Goal: Task Accomplishment & Management: Complete application form

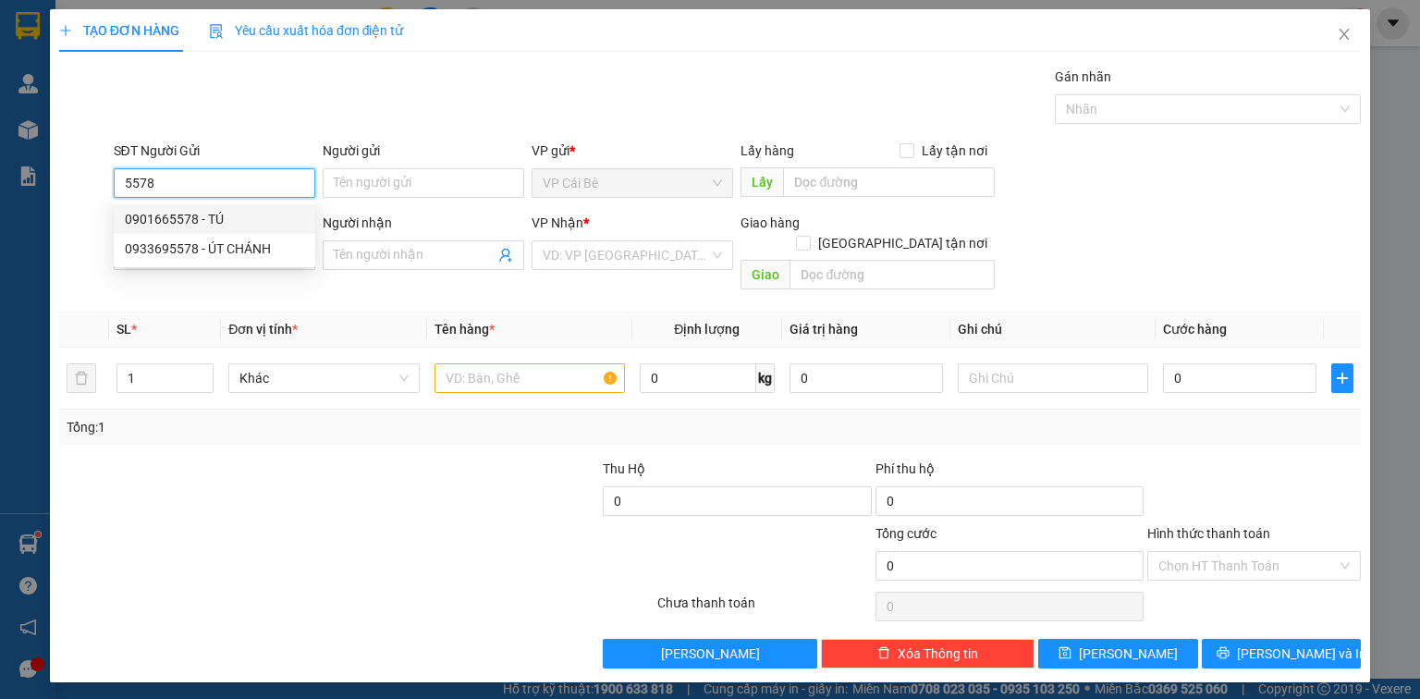
click at [214, 218] on div "0901665578 - TÚ" at bounding box center [214, 219] width 179 height 20
type input "0901665578"
type input "TÚ"
type input "0902799972"
type input "ĐĂNG"
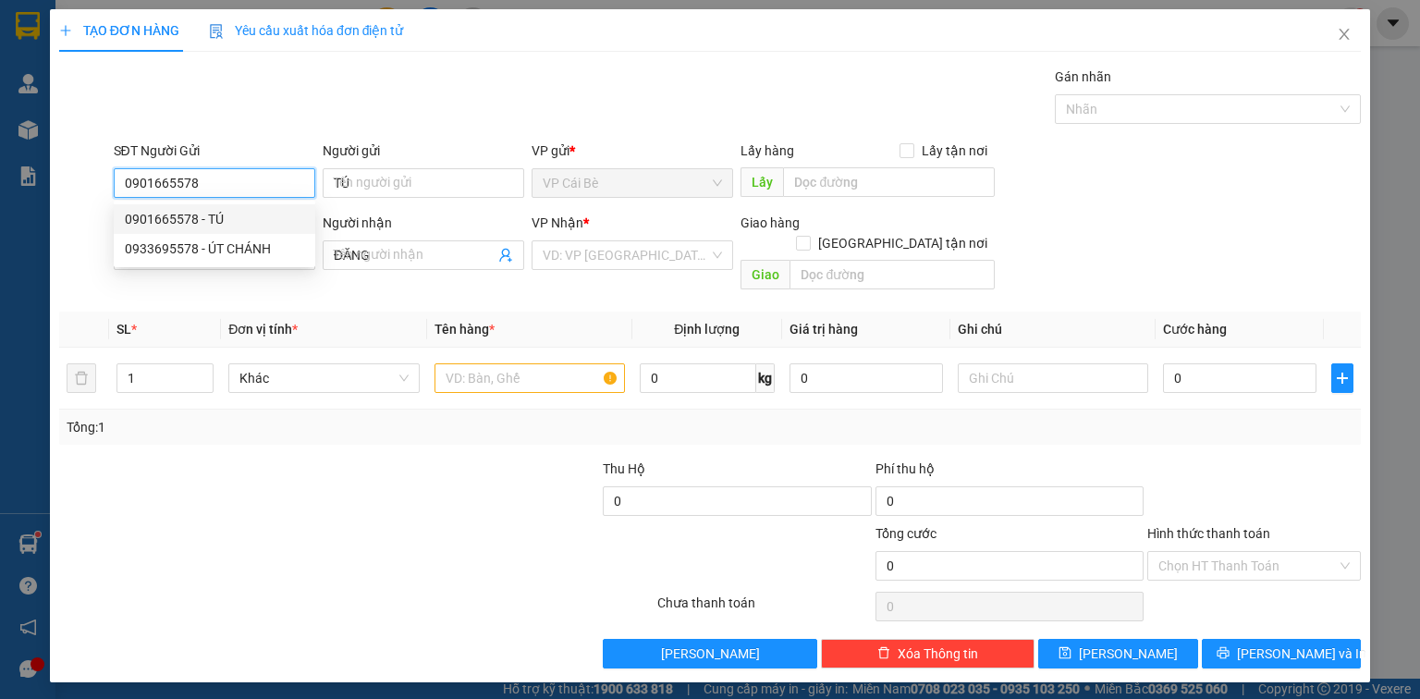
type input "20.000"
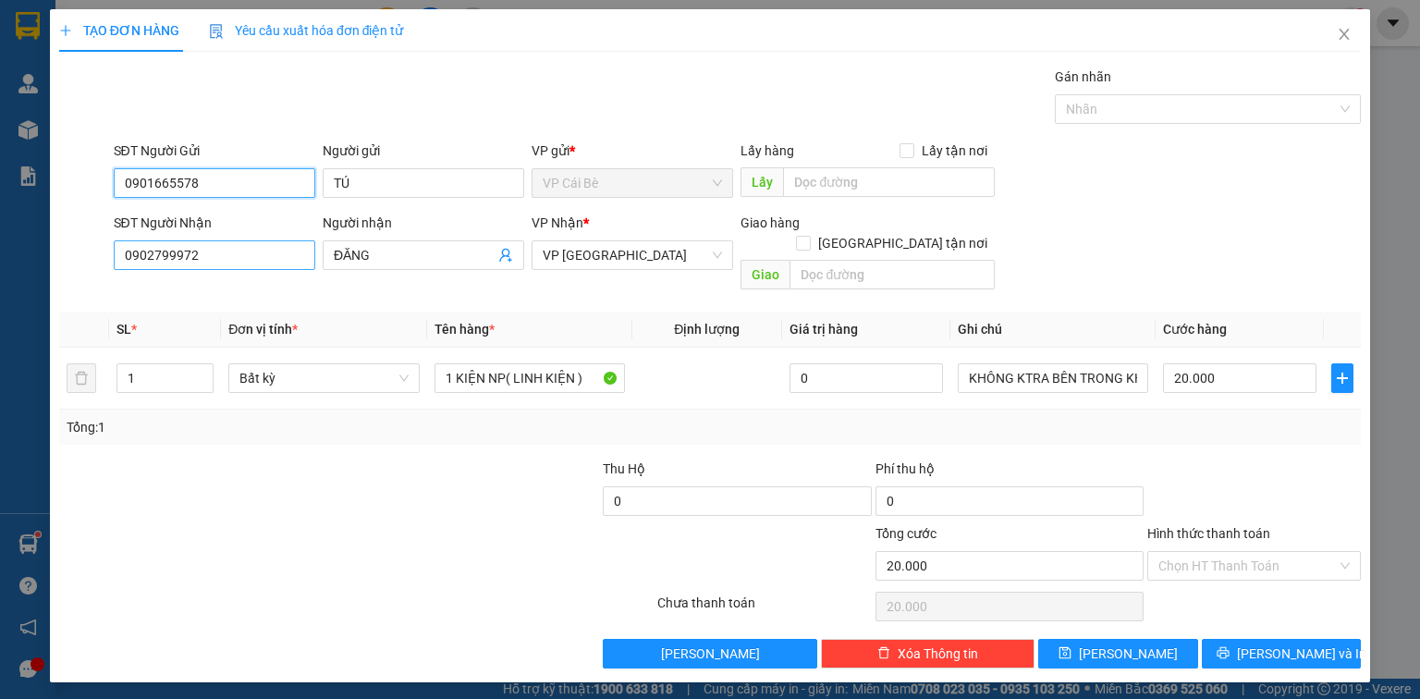
type input "0901665578"
drag, startPoint x: 226, startPoint y: 263, endPoint x: 0, endPoint y: 282, distance: 226.4
click at [0, 284] on div "TẠO ĐƠN HÀNG Yêu cầu xuất hóa đơn điện tử Transit Pickup Surcharge Ids Transit …" at bounding box center [710, 349] width 1420 height 699
type input "0982307811"
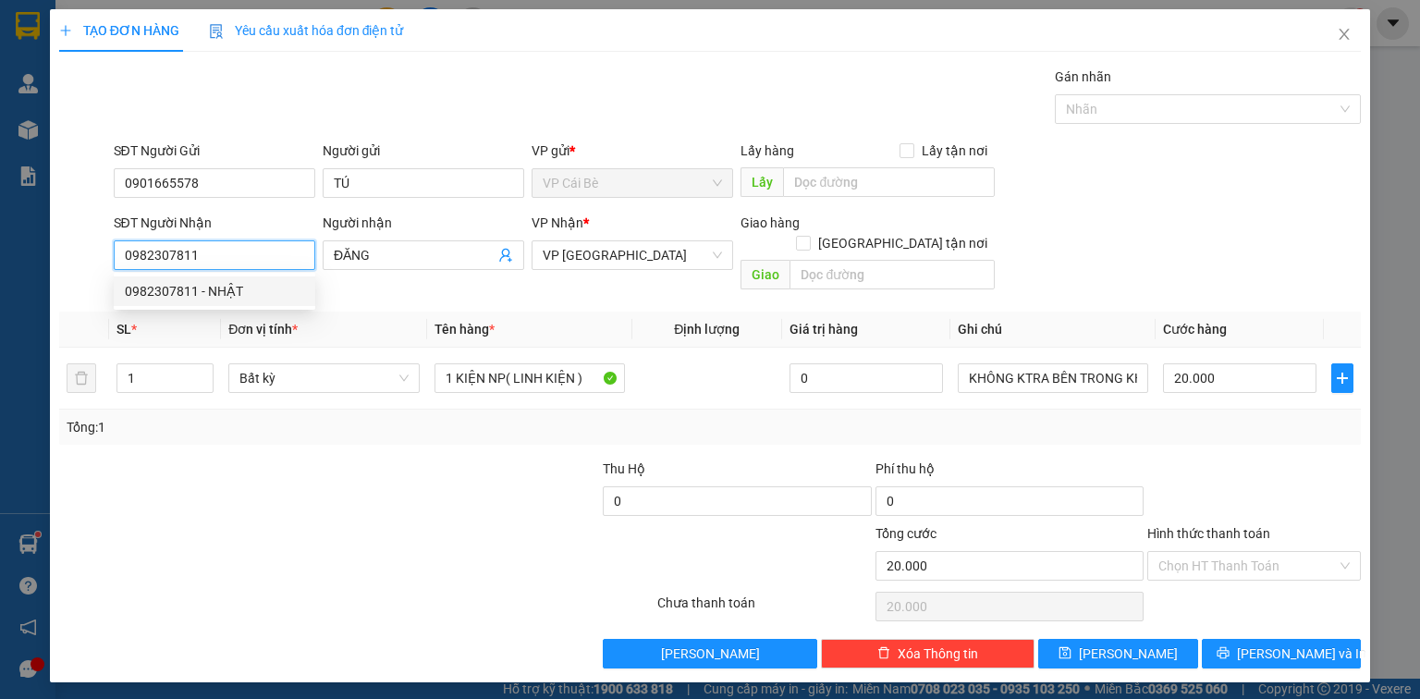
click at [229, 292] on div "0982307811 - NHẬT" at bounding box center [214, 291] width 179 height 20
type input "NHẬT"
type input "0982307811"
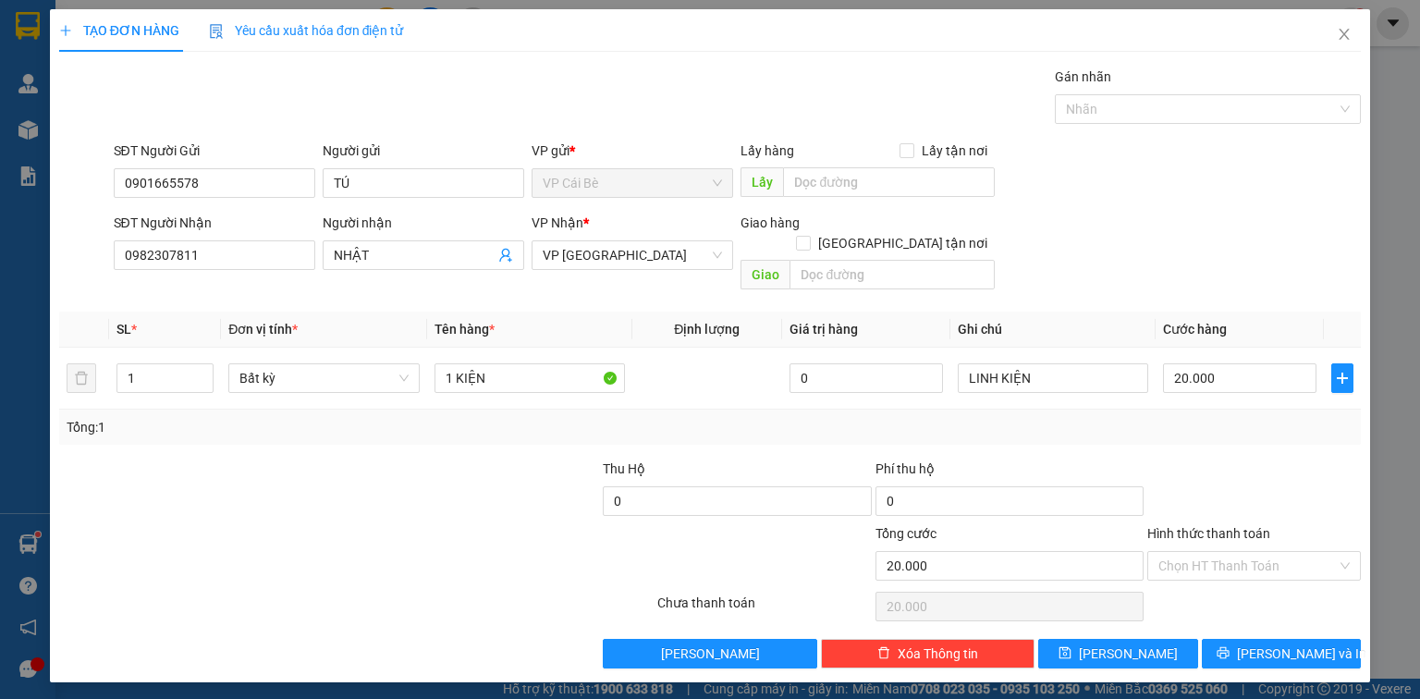
click at [498, 429] on div "Transit Pickup Surcharge Ids Transit Deliver Surcharge Ids Transit Deliver Surc…" at bounding box center [710, 368] width 1302 height 602
click at [526, 363] on input "1 KIỆN" at bounding box center [530, 378] width 190 height 30
type input "1 HỘP"
click at [1200, 417] on div "Tổng: 1" at bounding box center [710, 427] width 1287 height 20
click at [1045, 363] on input "LINH KIỆN" at bounding box center [1053, 378] width 190 height 30
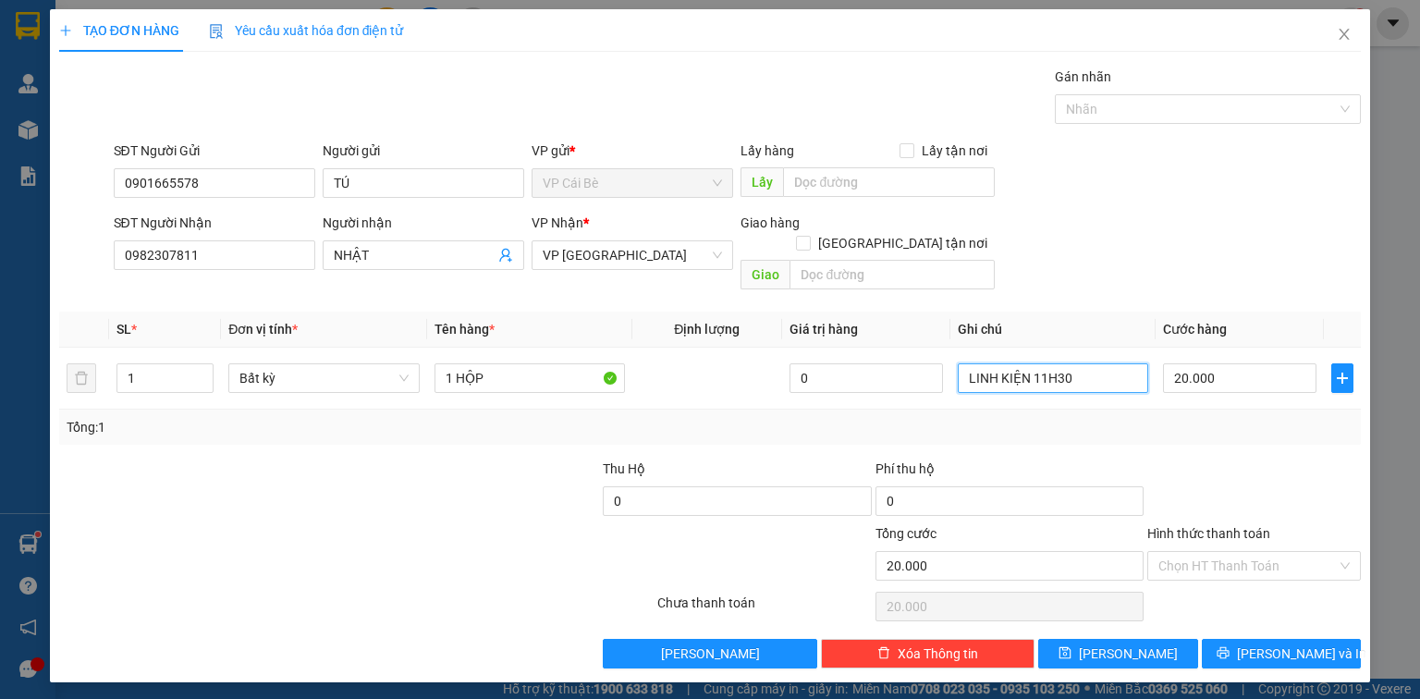
type input "LINH KIỆN 11H30"
click at [1109, 226] on div "SĐT Người Nhận 0982307811 Người nhận NHẬT VP Nhận * VP [GEOGRAPHIC_DATA] Giao h…" at bounding box center [738, 255] width 1256 height 85
click at [1191, 552] on input "Hình thức thanh toán" at bounding box center [1248, 566] width 178 height 28
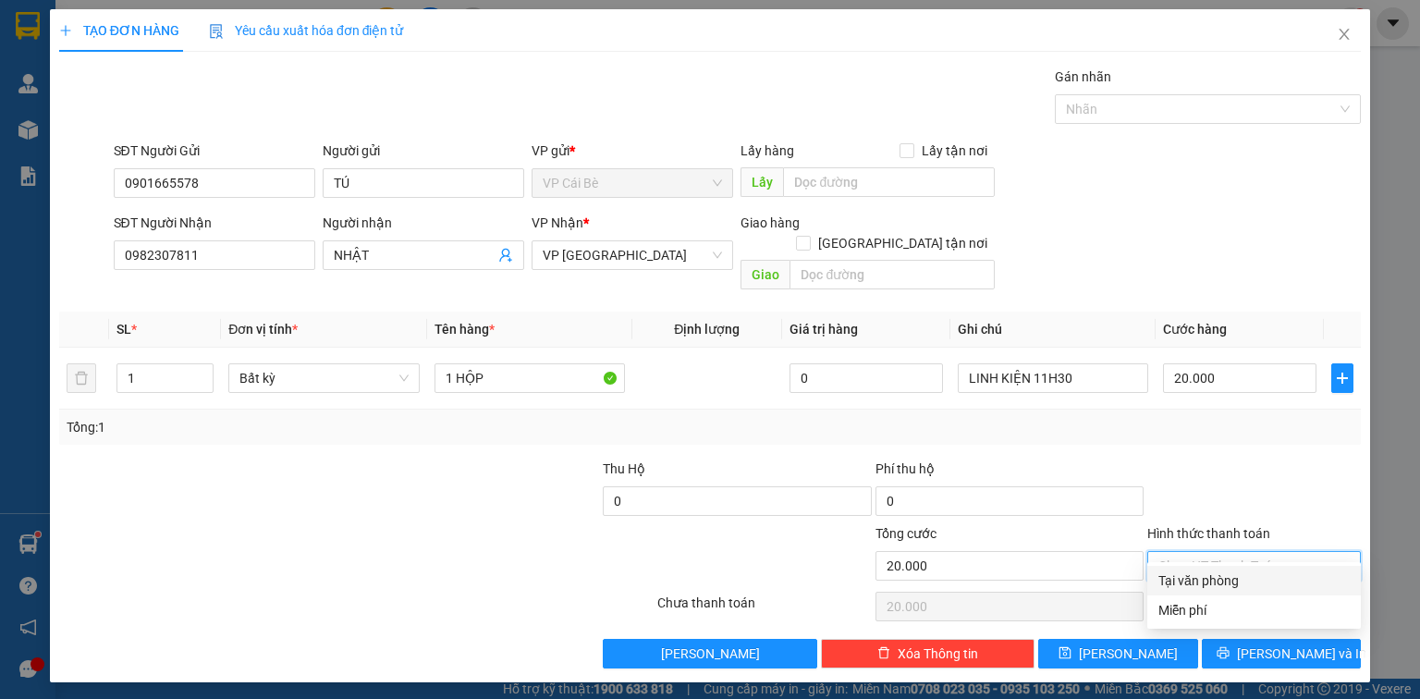
click at [1194, 573] on div "Tại văn phòng" at bounding box center [1254, 580] width 191 height 20
type input "0"
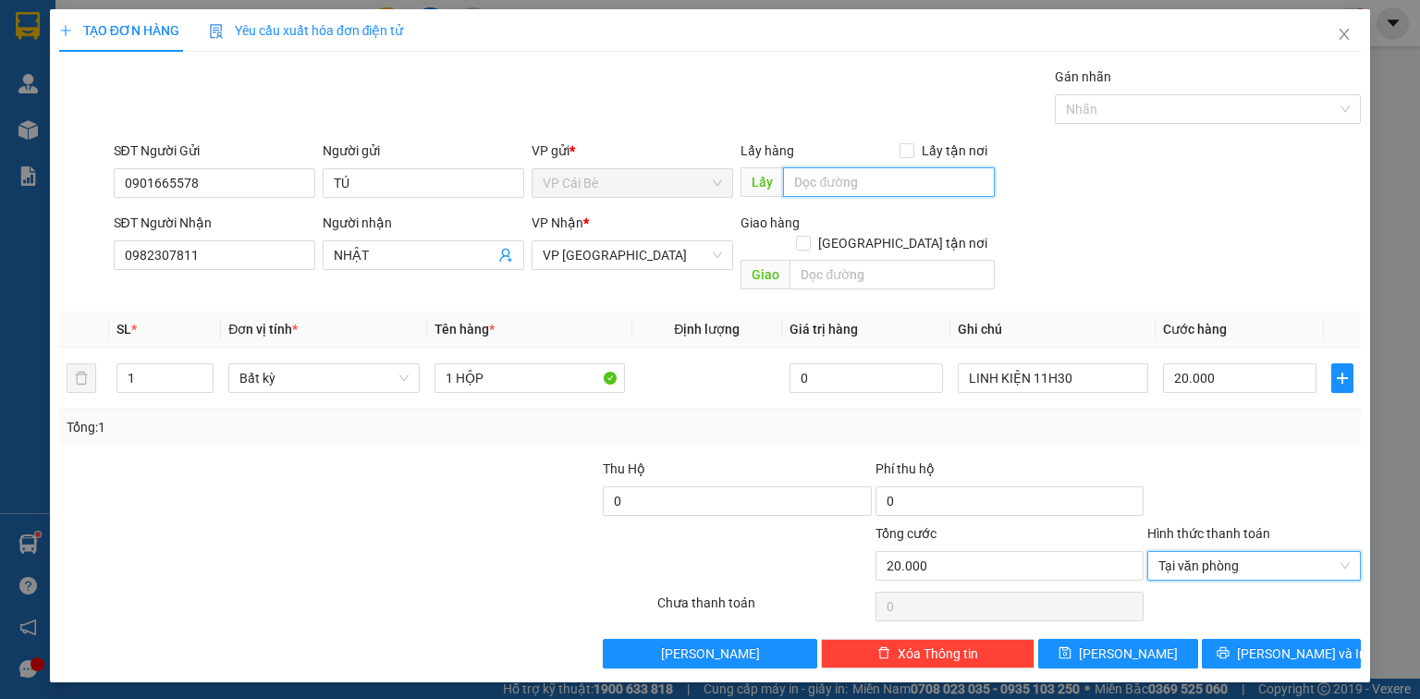
click at [838, 181] on input "text" at bounding box center [889, 182] width 212 height 30
type input "NHÀ TÁO"
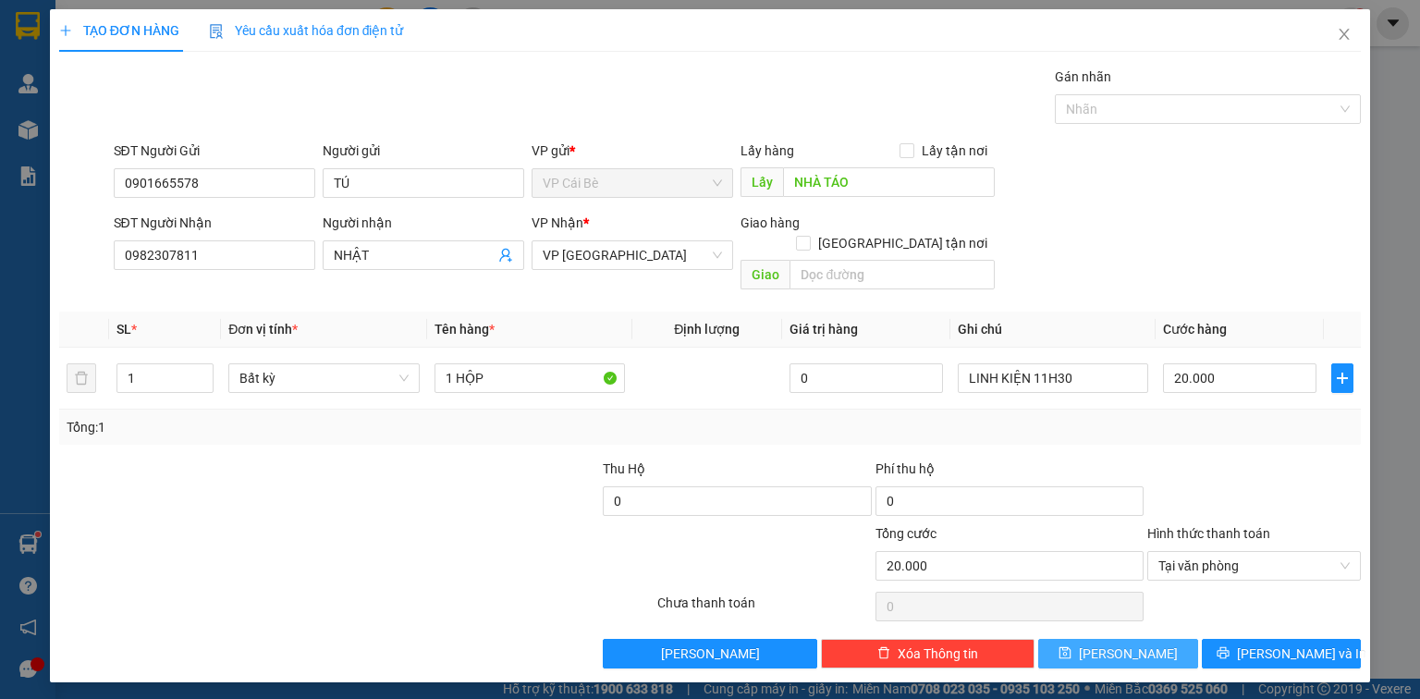
click at [1095, 639] on button "[PERSON_NAME]" at bounding box center [1118, 654] width 160 height 30
type input "0"
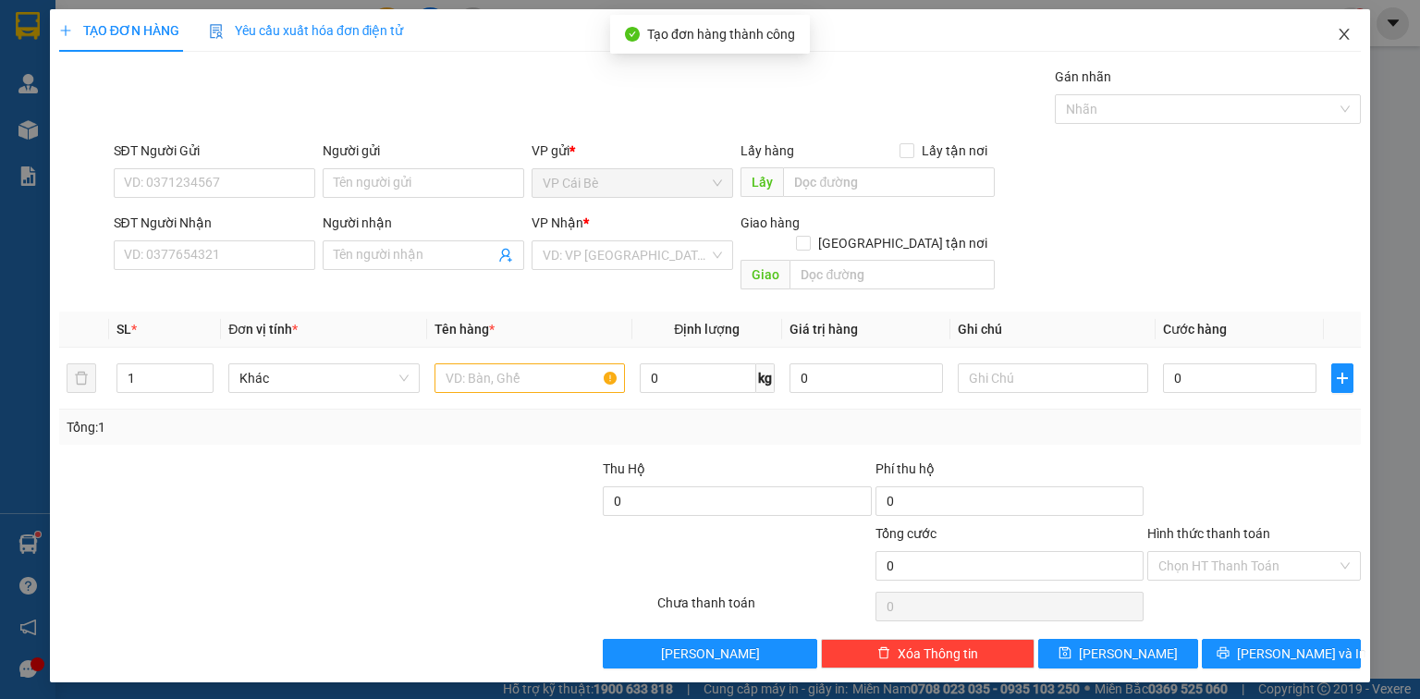
click at [1343, 33] on icon "close" at bounding box center [1345, 34] width 10 height 11
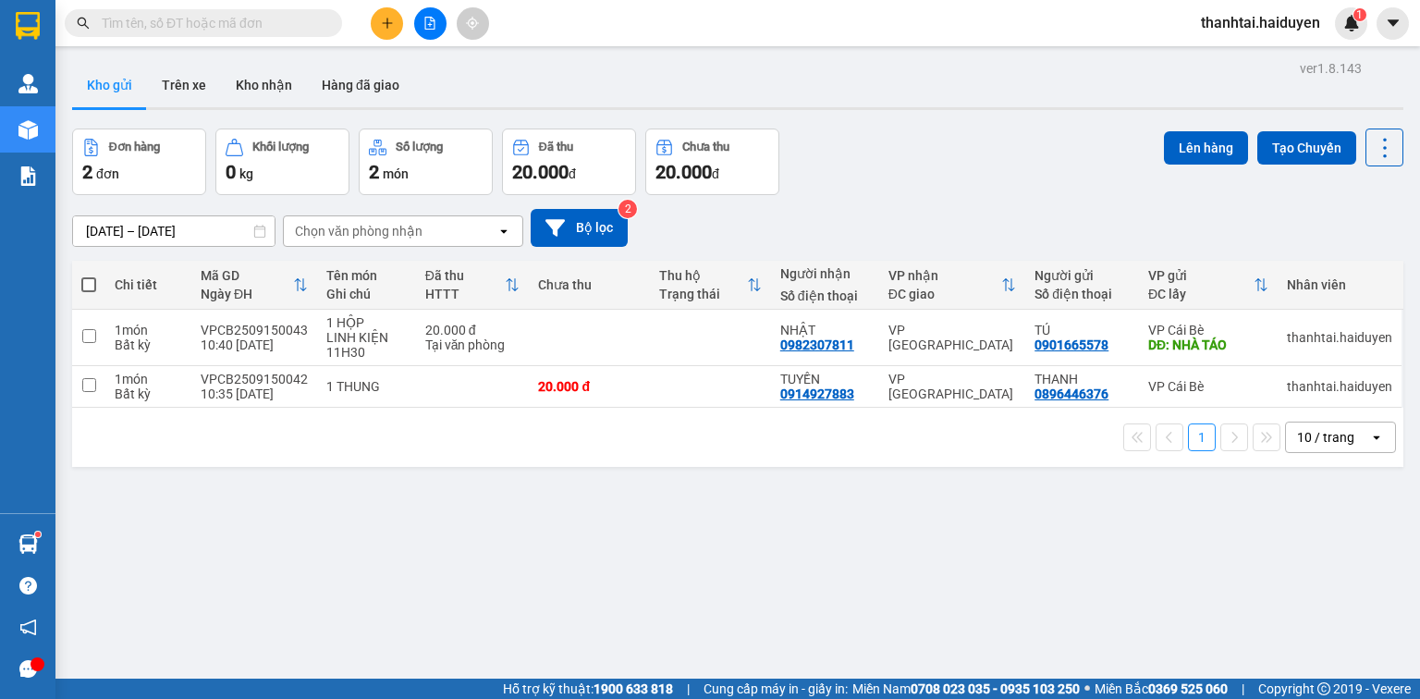
click at [381, 38] on div at bounding box center [430, 23] width 139 height 32
click at [385, 33] on button at bounding box center [387, 23] width 32 height 32
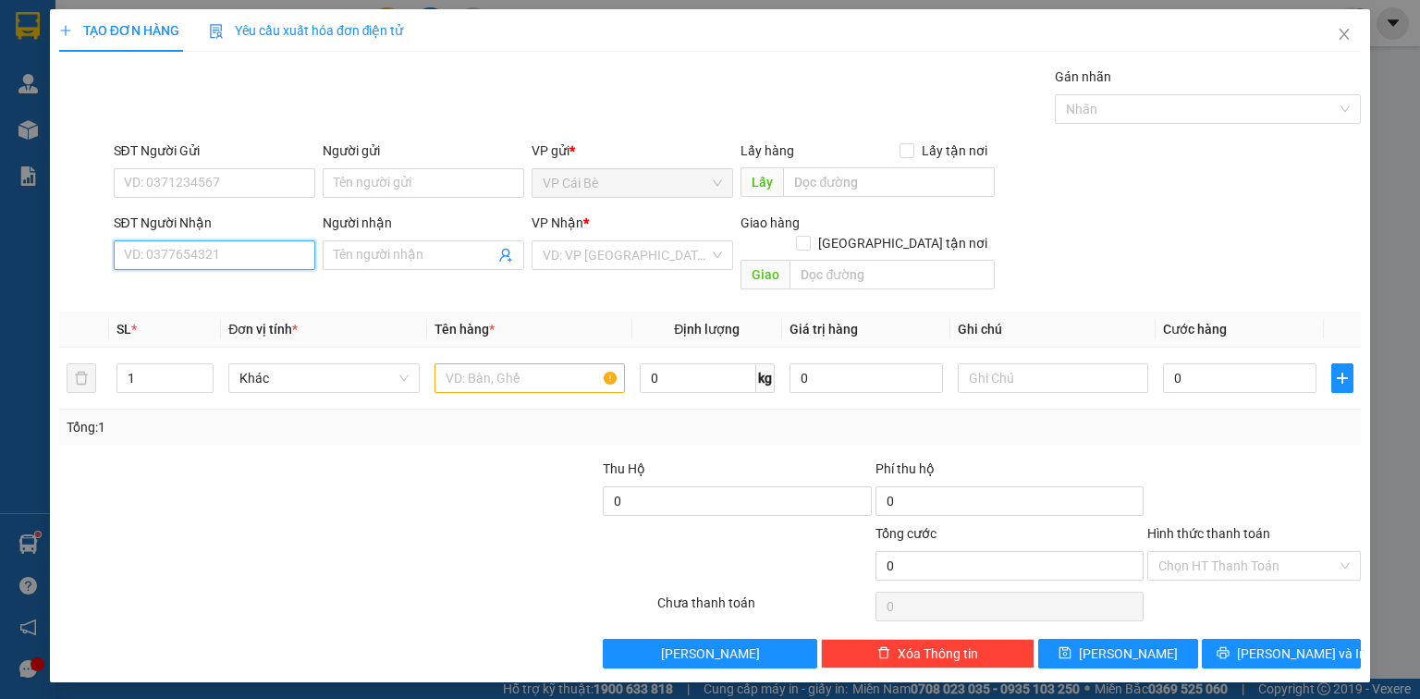
click at [207, 249] on input "SĐT Người Nhận" at bounding box center [215, 255] width 202 height 30
type input "0942357319"
drag, startPoint x: 174, startPoint y: 291, endPoint x: 174, endPoint y: 277, distance: 13.9
click at [174, 290] on div "0942357319 - TRUNG" at bounding box center [214, 291] width 179 height 20
type input "TRUNG"
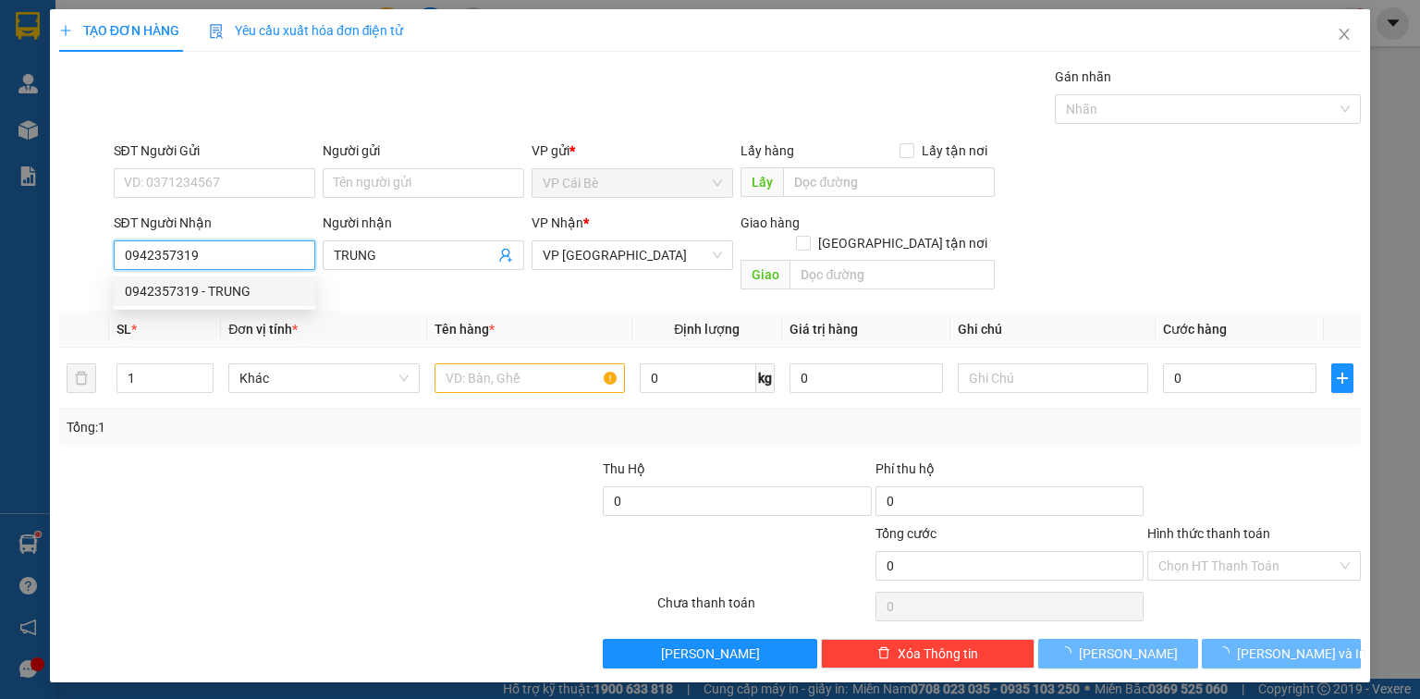
type input "60.000"
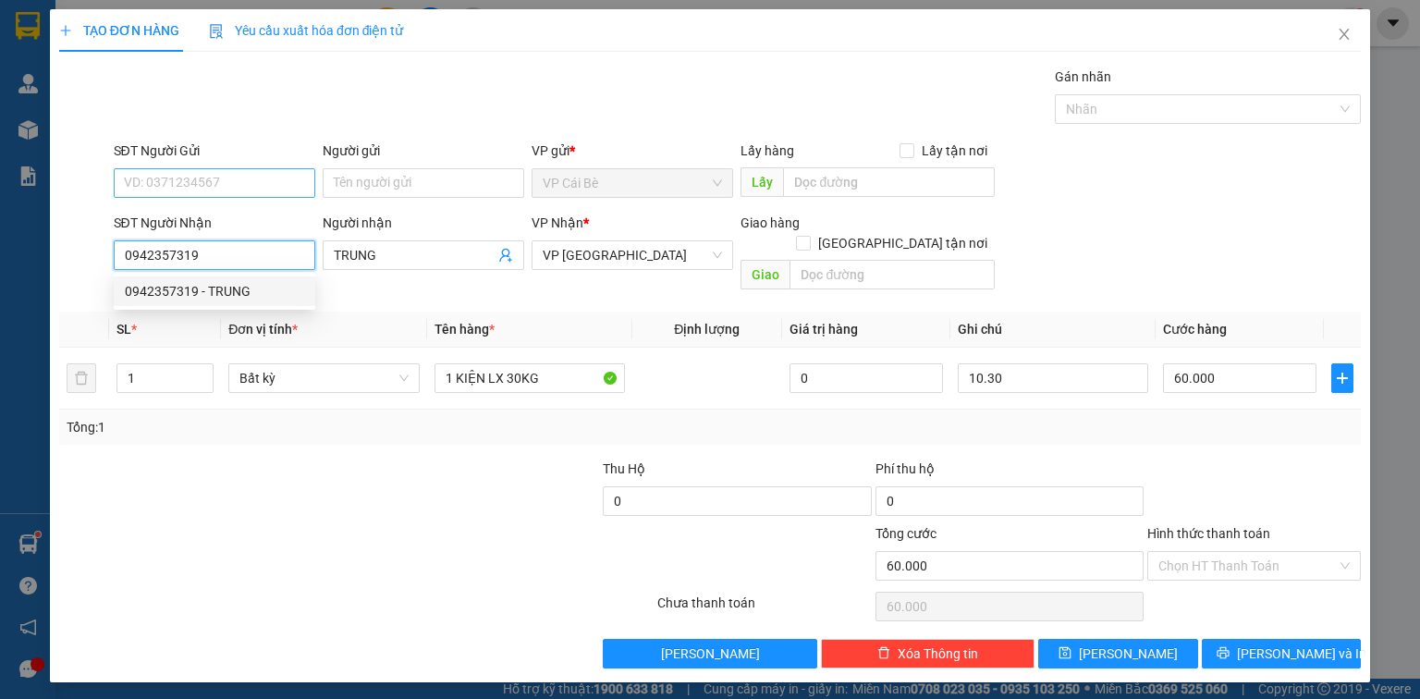
type input "0942357319"
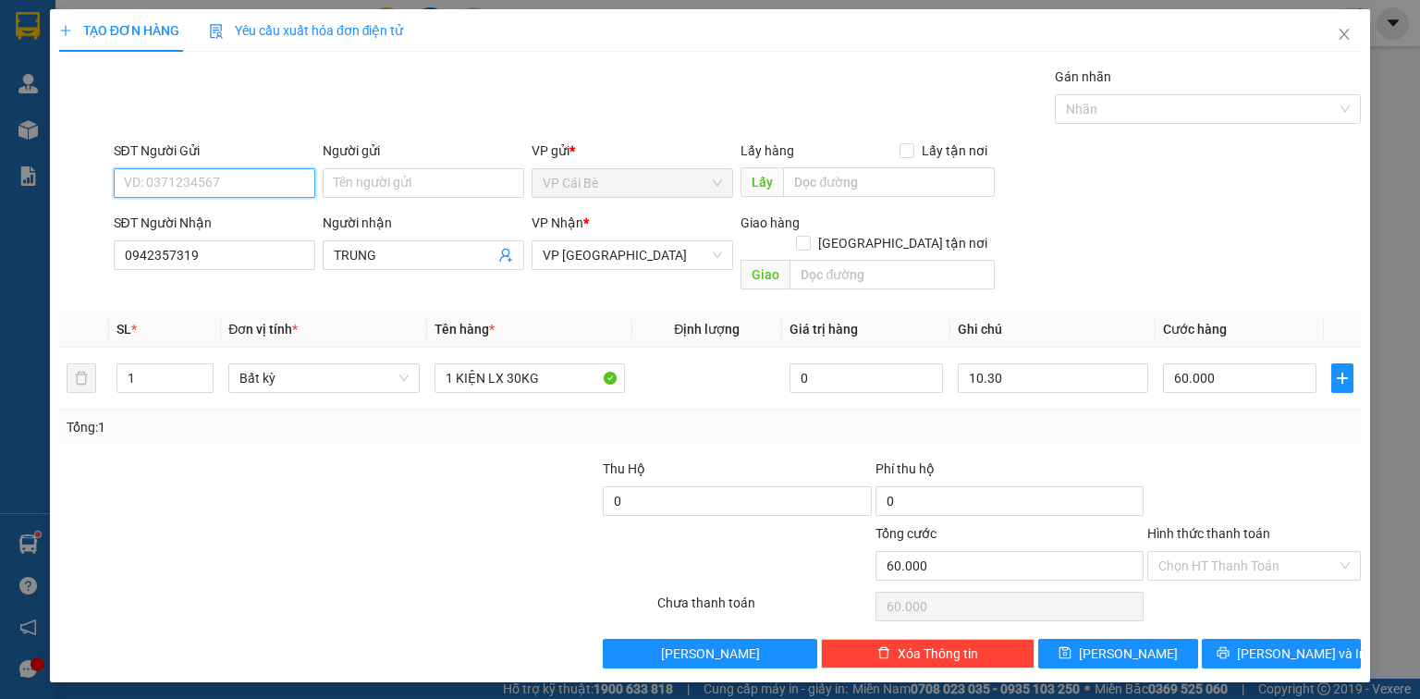
click at [192, 184] on input "SĐT Người Gửi" at bounding box center [215, 183] width 202 height 30
drag, startPoint x: 197, startPoint y: 211, endPoint x: 201, endPoint y: 223, distance: 12.6
click at [200, 211] on div "0347460839 - NHƯ" at bounding box center [214, 219] width 179 height 20
type input "0347460839"
type input "NHƯ"
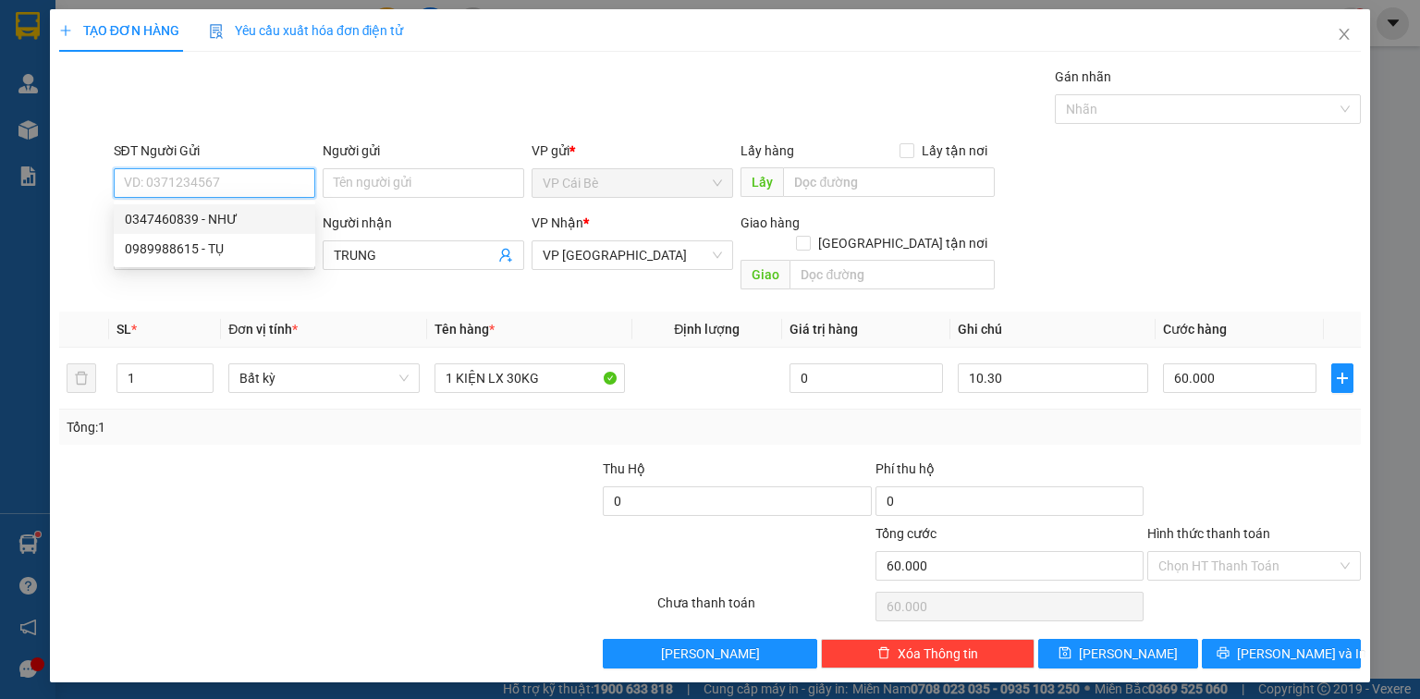
type input "BOT 23"
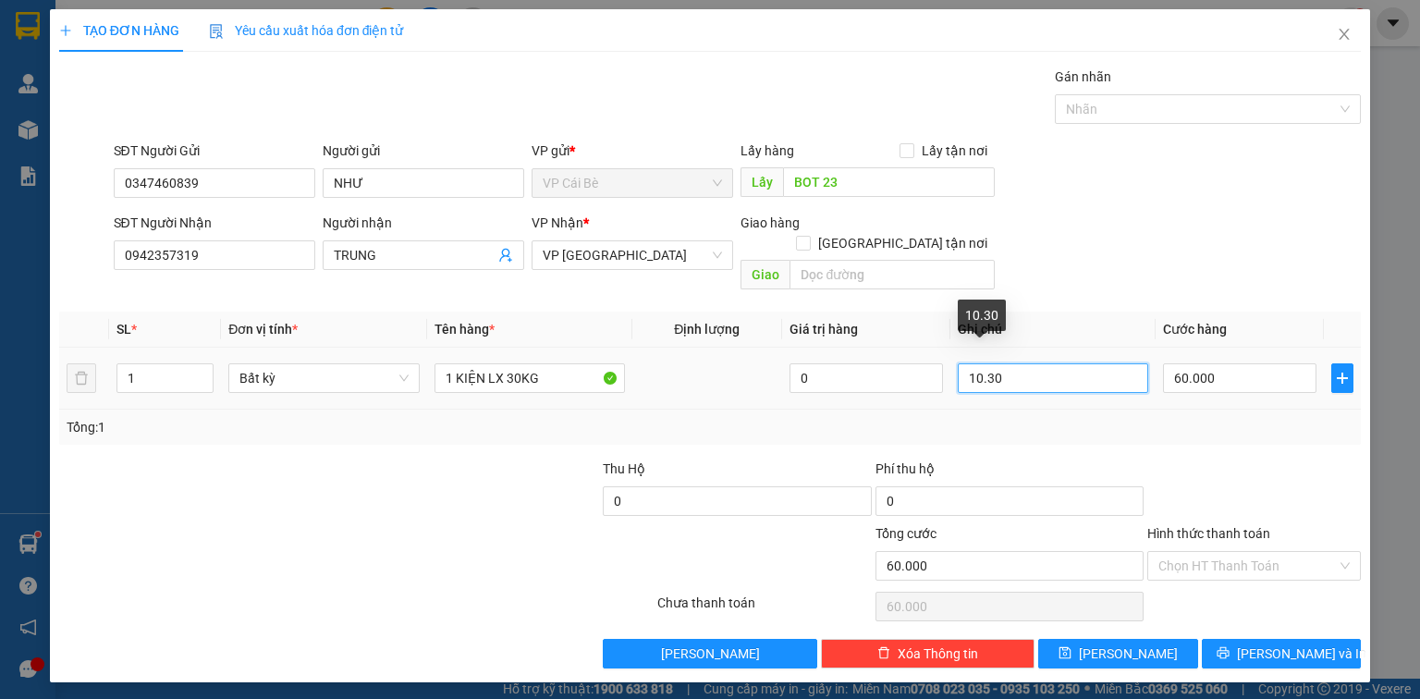
click at [983, 363] on input "10.30" at bounding box center [1053, 378] width 190 height 30
type input "11.30"
click at [395, 422] on div "Tổng: 1" at bounding box center [710, 427] width 1302 height 35
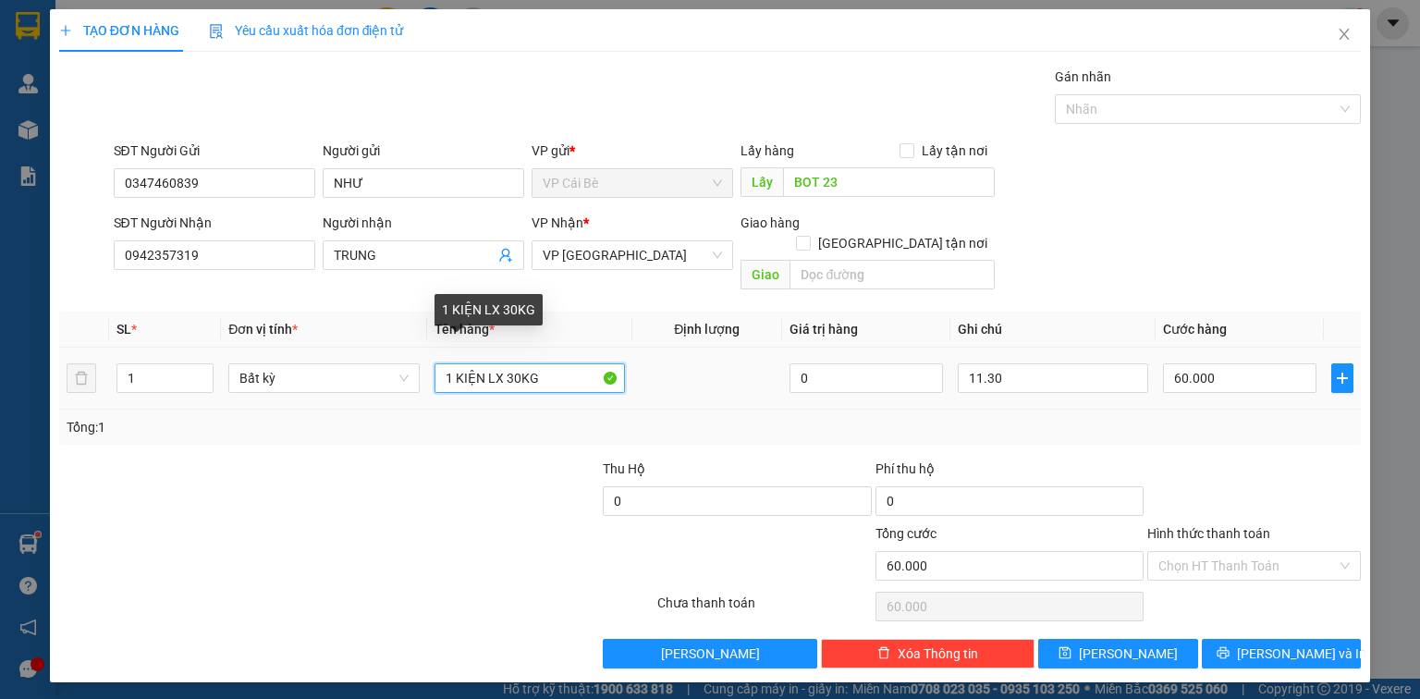
click at [515, 363] on input "1 KIỆN LX 30KG" at bounding box center [530, 378] width 190 height 30
type input "1 KIỆN LX 5KG"
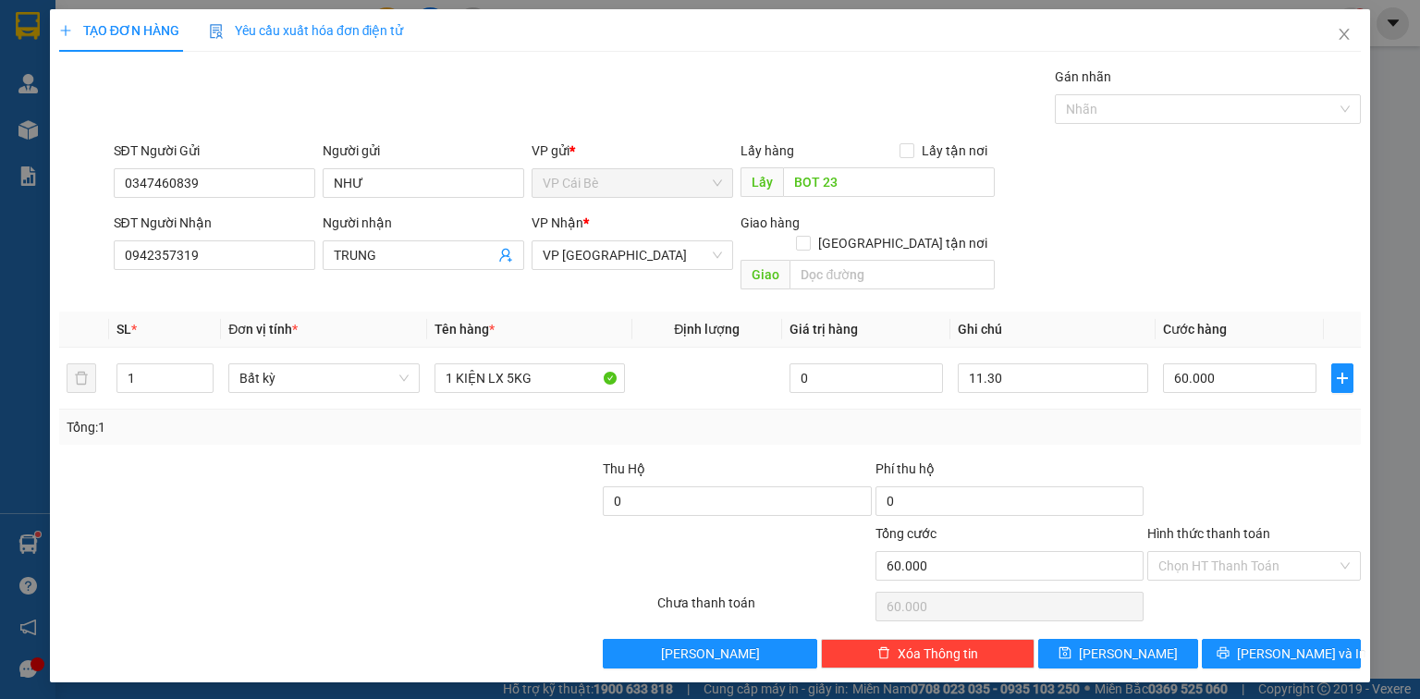
click at [1102, 206] on form "SĐT Người Gửi 0347460839 Người gửi NHƯ VP gửi * VP [PERSON_NAME] Lấy hàng Lấy t…" at bounding box center [710, 219] width 1302 height 157
click at [1241, 363] on input "60.000" at bounding box center [1239, 378] width 153 height 30
type input "0"
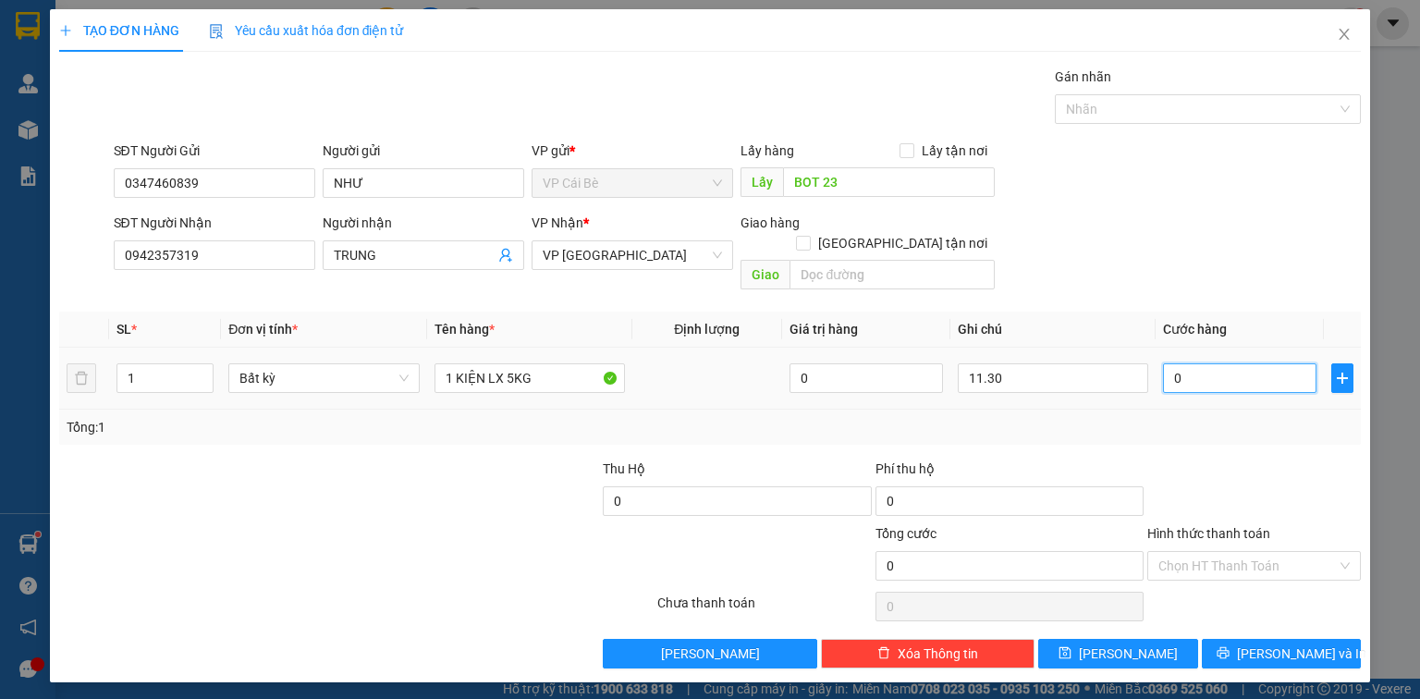
type input "2"
type input "02"
type input "20"
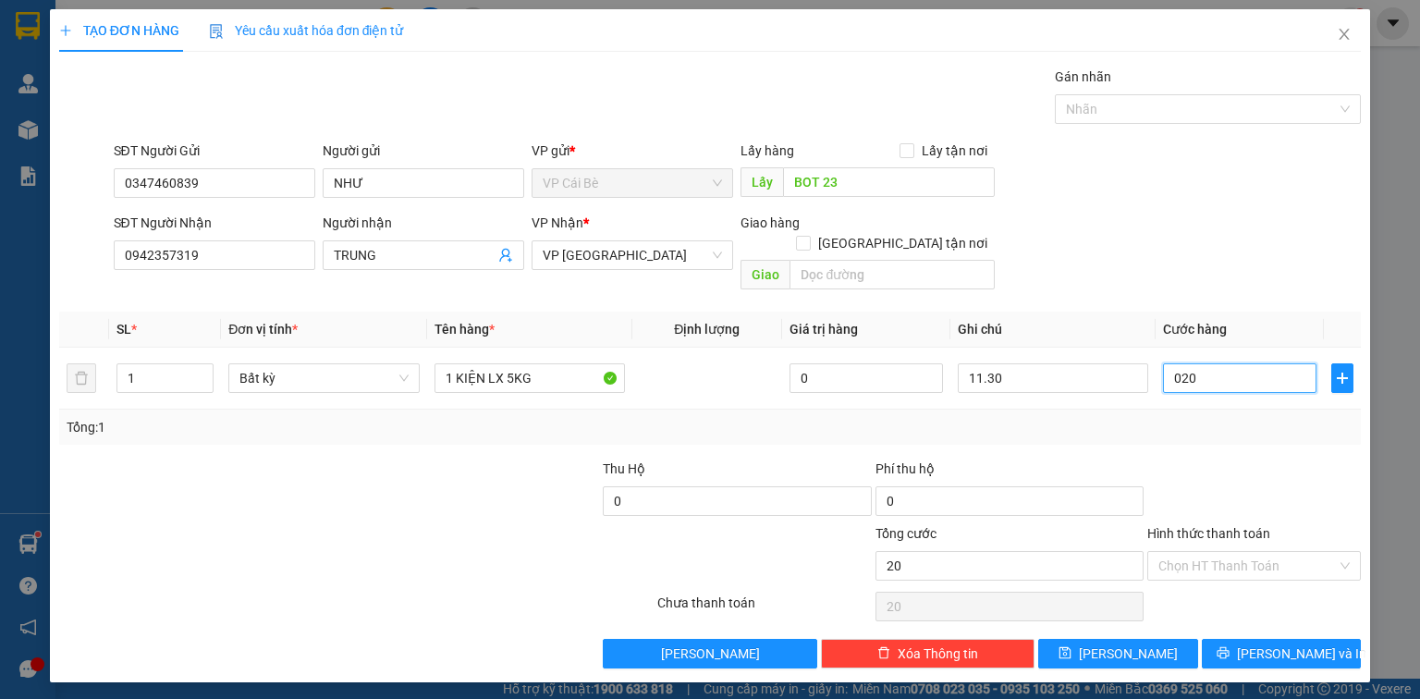
type input "020"
type input "20.000"
click at [1213, 248] on div "SĐT Người Nhận 0942357319 Người nhận TRUNG VP Nhận * VP [GEOGRAPHIC_DATA] Giao …" at bounding box center [738, 255] width 1256 height 85
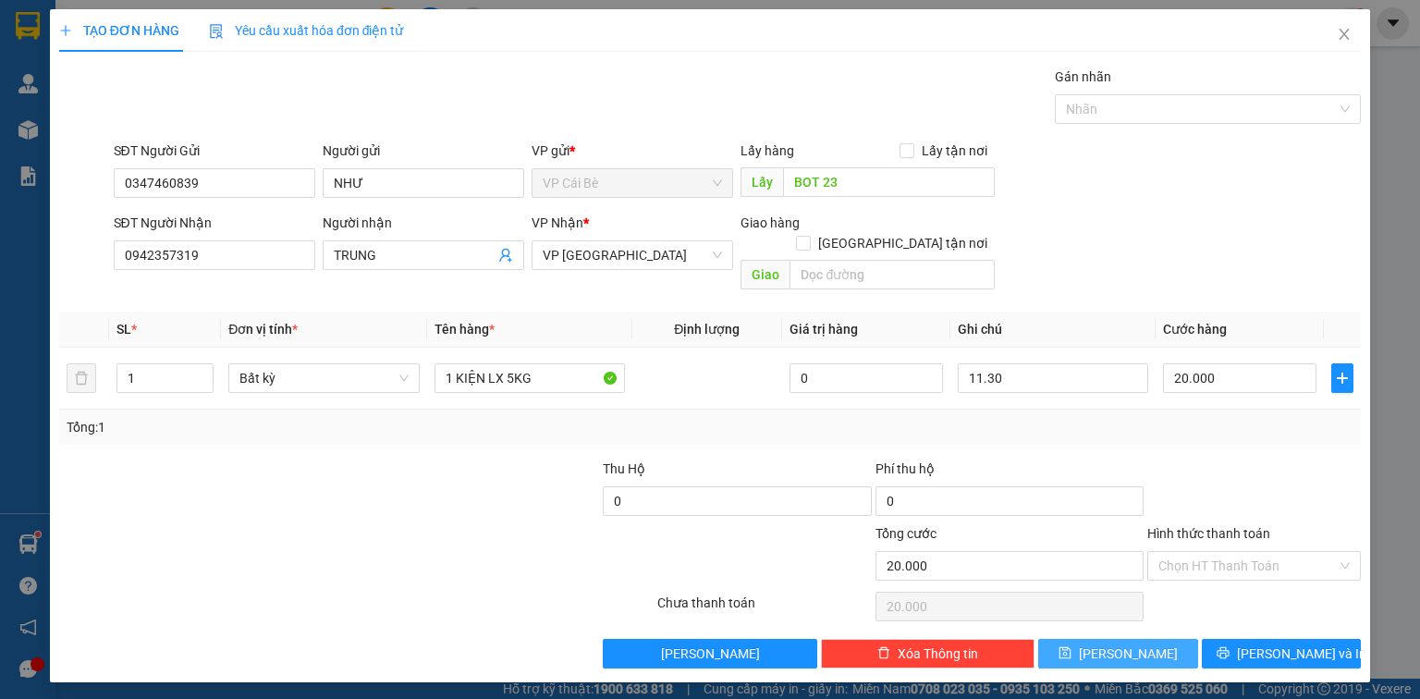
click at [1114, 639] on button "[PERSON_NAME]" at bounding box center [1118, 654] width 160 height 30
type input "0"
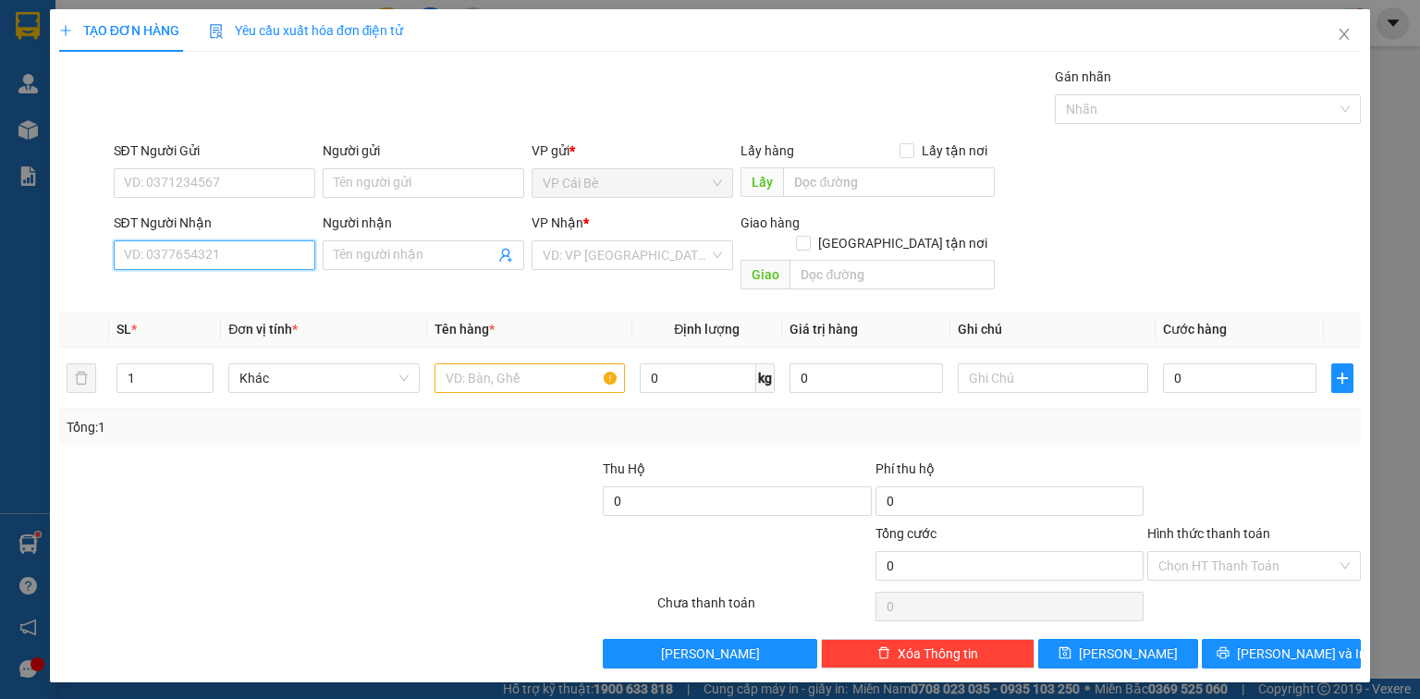
click at [291, 251] on input "SĐT Người Nhận" at bounding box center [215, 255] width 202 height 30
type input "0357639721"
click at [203, 287] on div "0357639721 - HIẾU" at bounding box center [214, 291] width 179 height 20
type input "HIẾU"
type input "20.000"
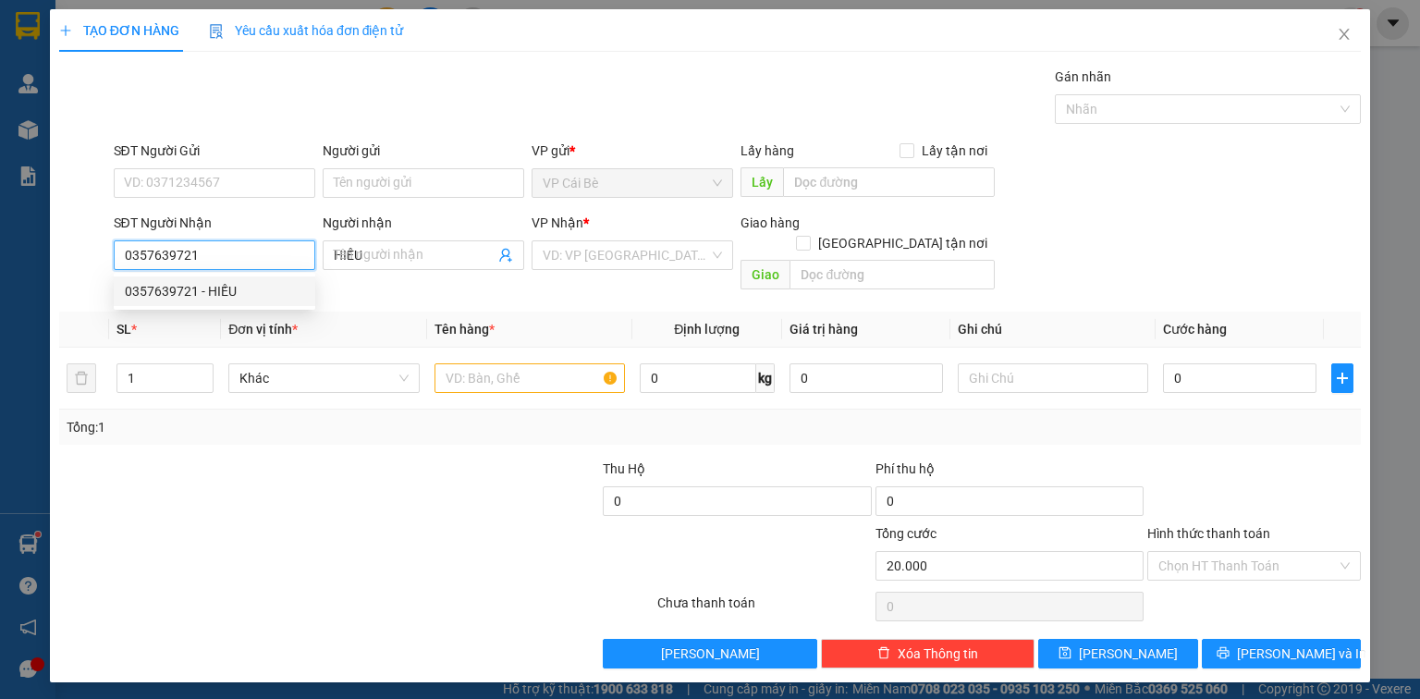
type input "20.000"
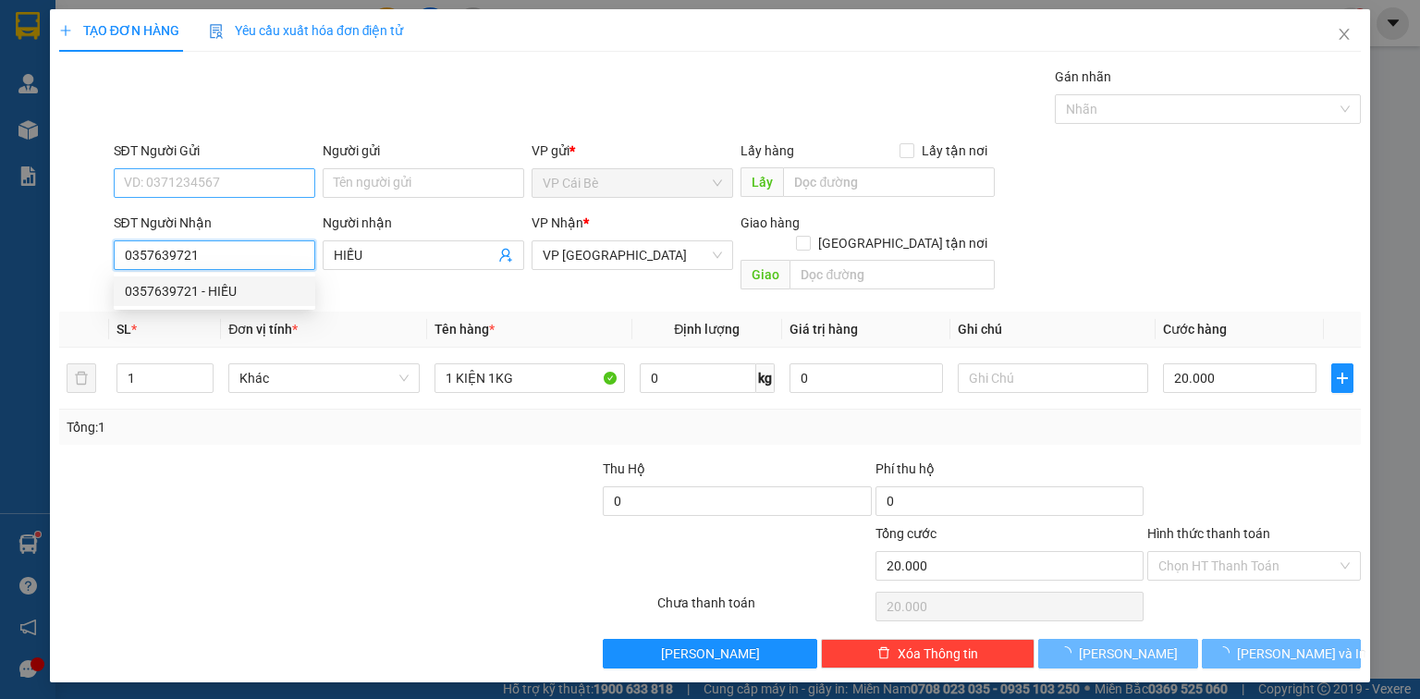
type input "0357639721"
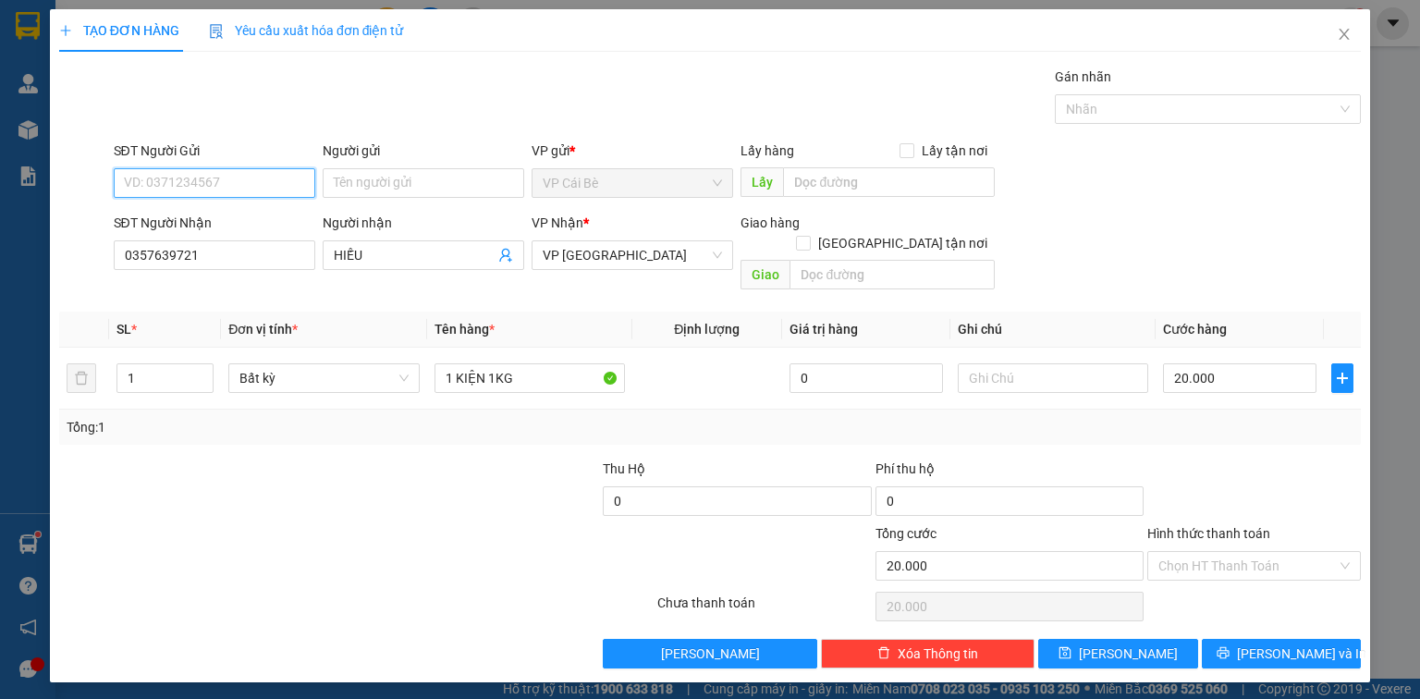
click at [204, 174] on input "SĐT Người Gửi" at bounding box center [215, 183] width 202 height 30
click at [202, 187] on input "SĐT Người Gửi" at bounding box center [215, 183] width 202 height 30
click at [218, 190] on input "SĐT Người Gửi" at bounding box center [215, 183] width 202 height 30
click at [198, 209] on div "0338287053 - 8 VUI" at bounding box center [214, 219] width 179 height 20
type input "0338287053"
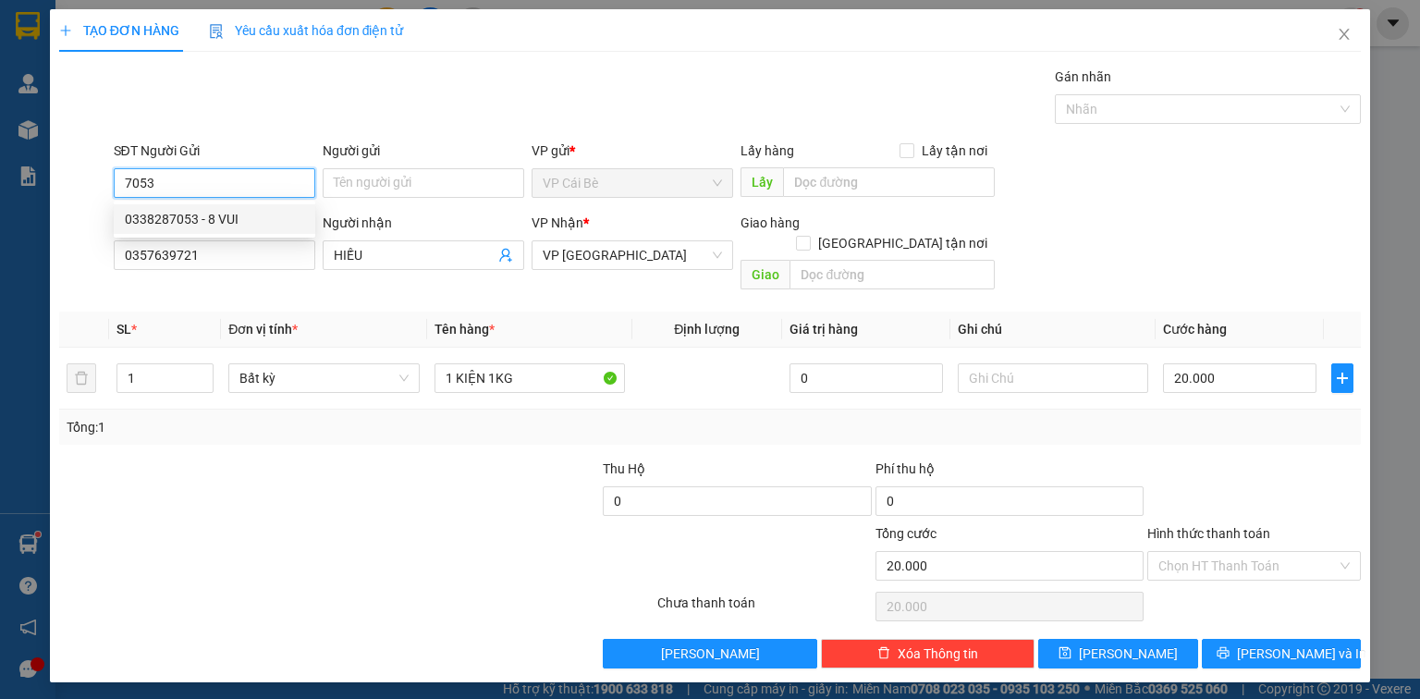
type input "8 VUI"
type input "TÁM VUI"
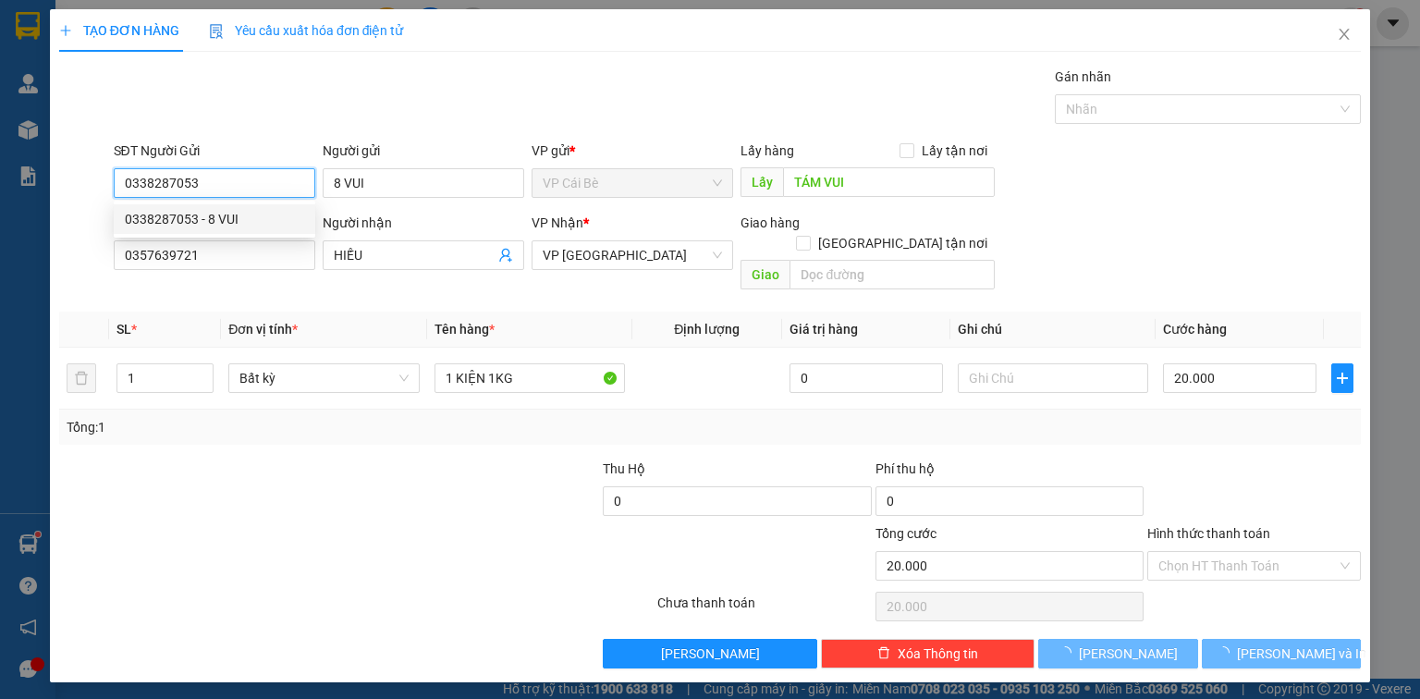
type input "0338287053"
click at [237, 107] on div "Gói vận chuyển * Tiêu chuẩn Gán nhãn Nhãn" at bounding box center [738, 99] width 1256 height 65
type input "120.000"
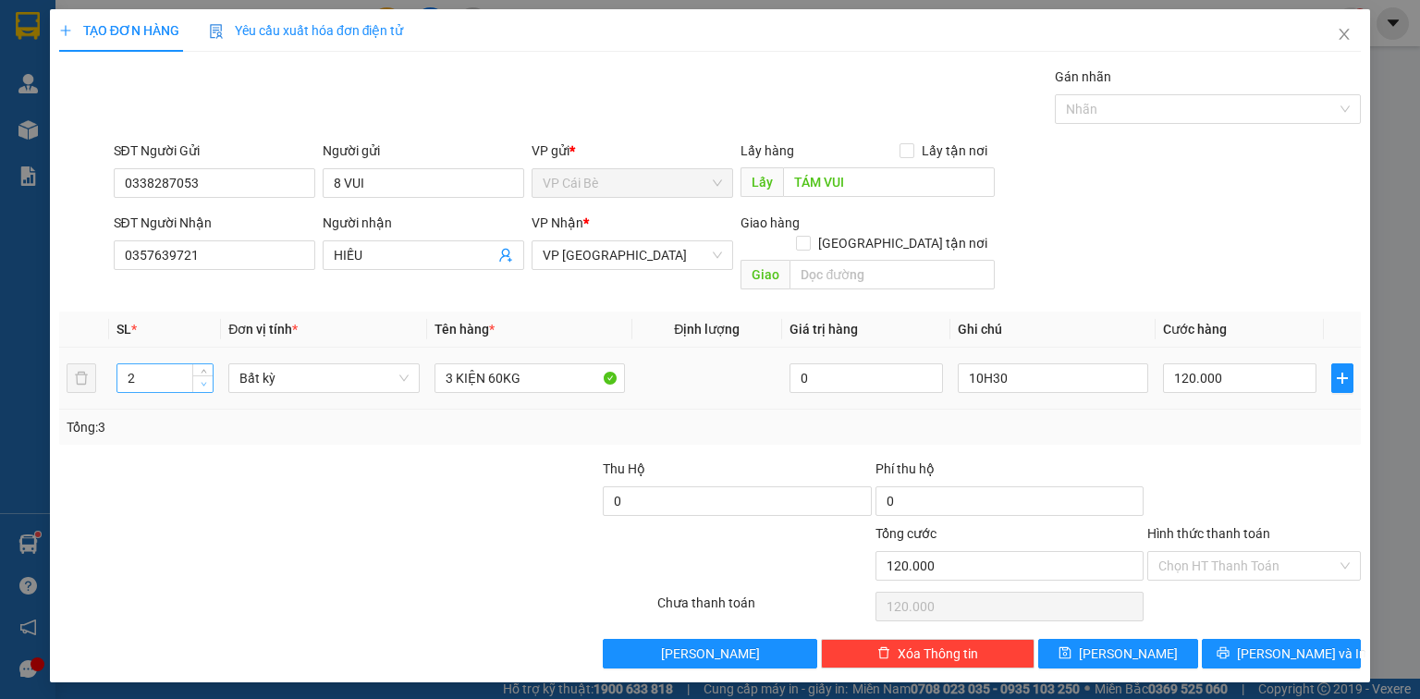
click at [203, 381] on icon "down" at bounding box center [204, 384] width 6 height 6
type input "1"
click at [203, 381] on icon "down" at bounding box center [204, 384] width 6 height 6
click at [411, 422] on div "Tổng: 1" at bounding box center [710, 427] width 1302 height 35
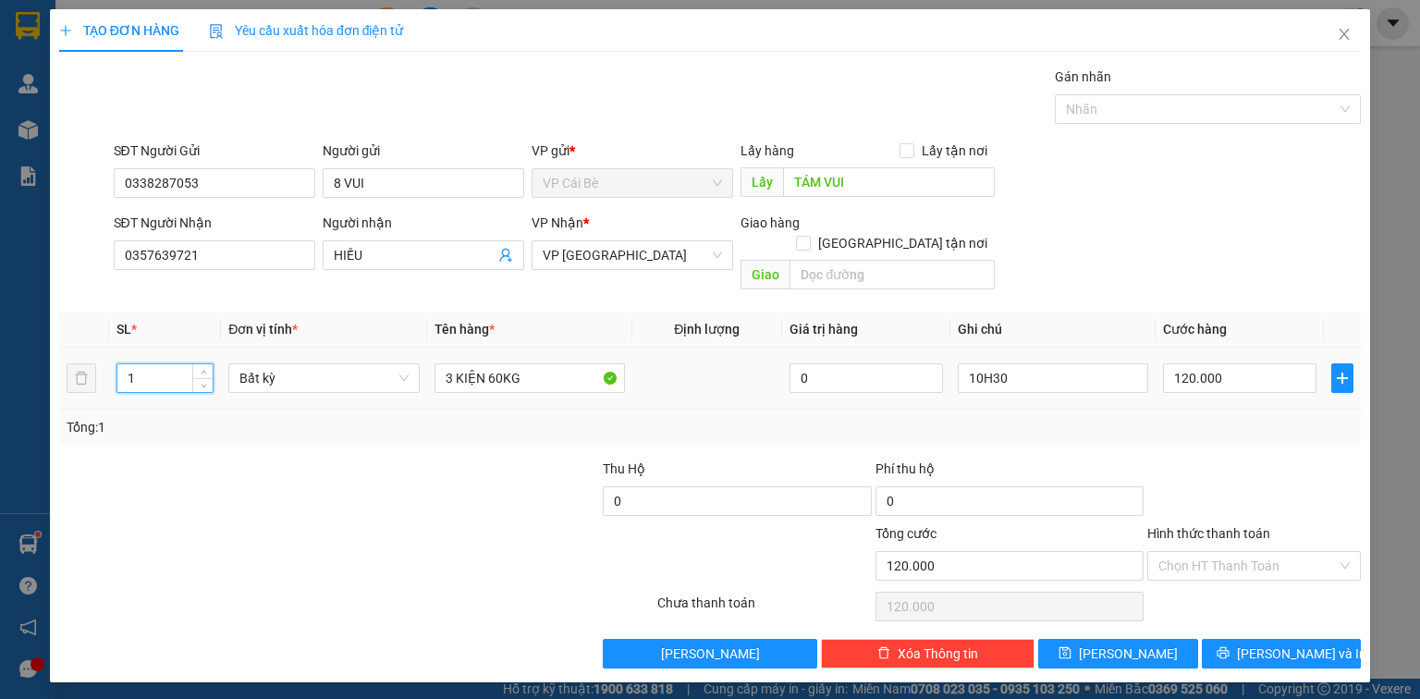
type input "0"
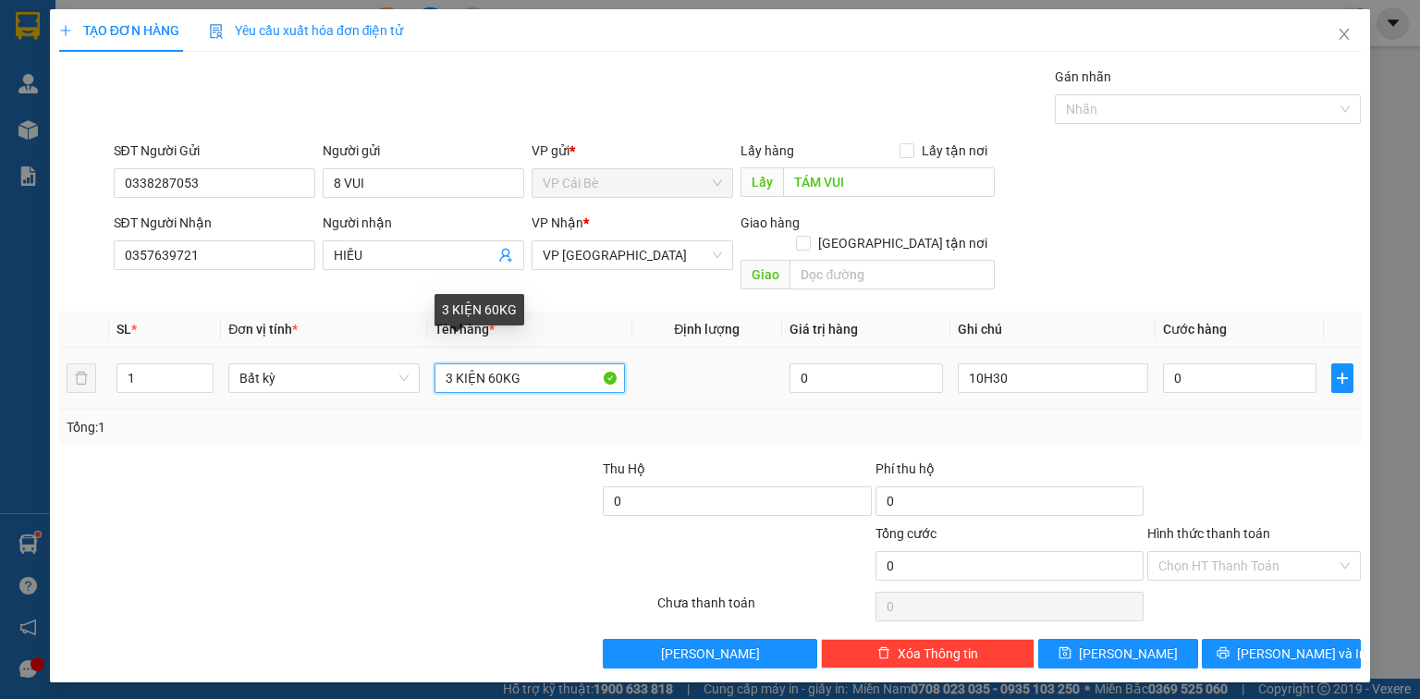
drag, startPoint x: 502, startPoint y: 357, endPoint x: 310, endPoint y: 390, distance: 195.2
click at [310, 390] on div "SL * Đơn vị tính * Tên hàng * Định lượng Giá trị hàng Ghi chú Cước hàng 1 Bất k…" at bounding box center [710, 378] width 1302 height 133
type input "1 KIỆN 5KG"
click at [691, 381] on td at bounding box center [707, 379] width 150 height 62
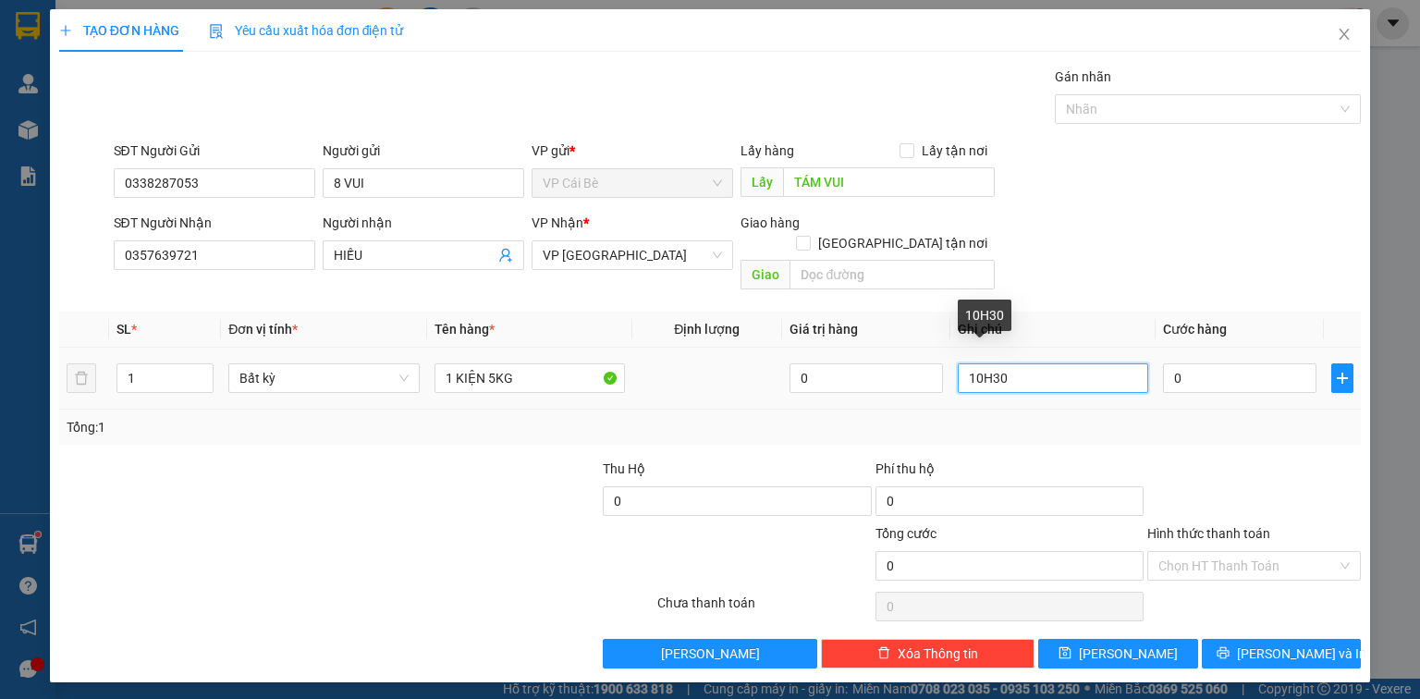
click at [984, 363] on input "10H30" at bounding box center [1053, 378] width 190 height 30
click at [1124, 100] on div at bounding box center [1199, 109] width 278 height 22
type input "11H30"
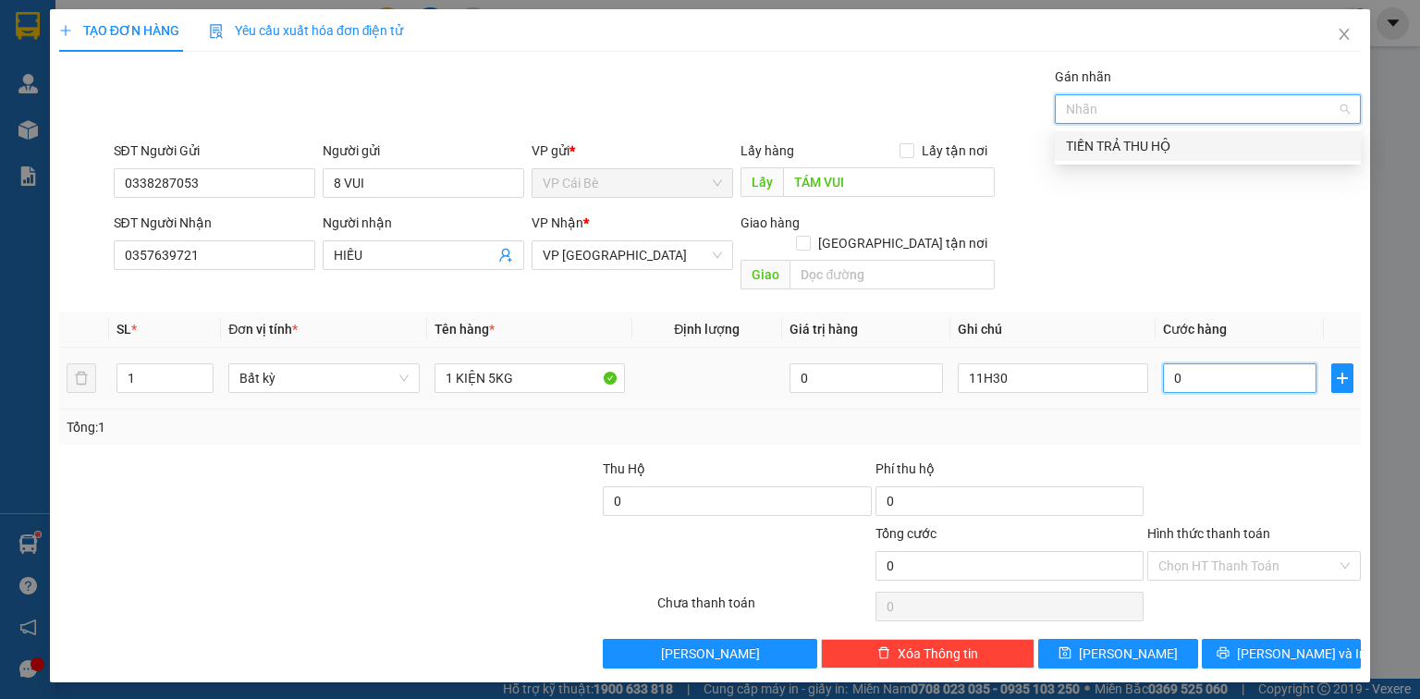
click at [1198, 363] on input "0" at bounding box center [1239, 378] width 153 height 30
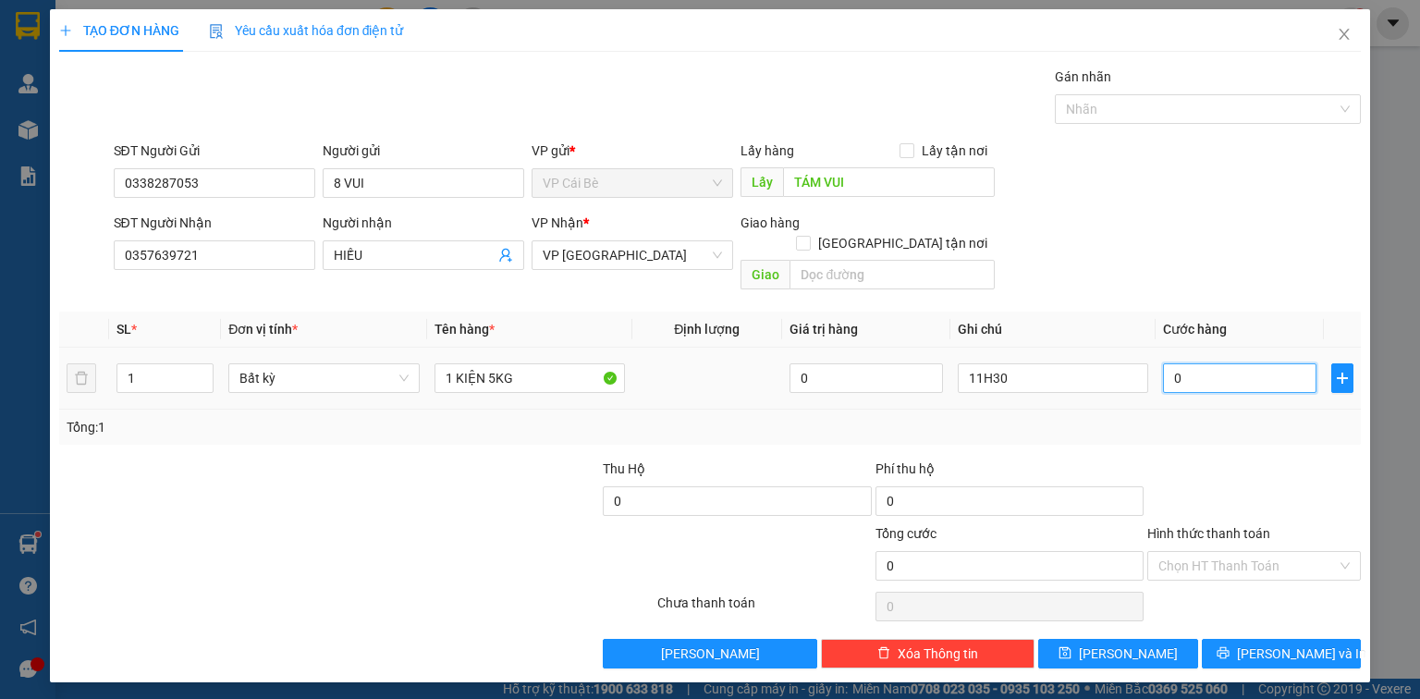
type input "0"
type input "2"
type input "02"
type input "20"
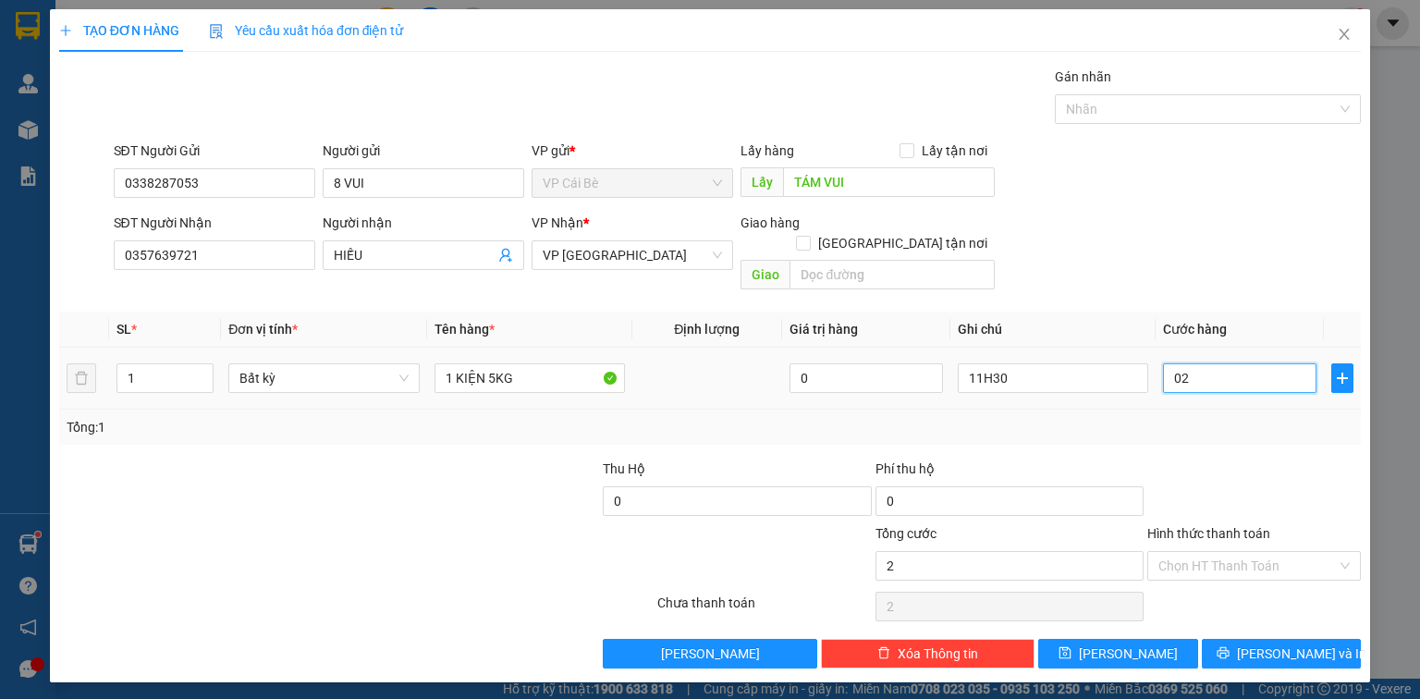
type input "20"
type input "020"
type input "20.000"
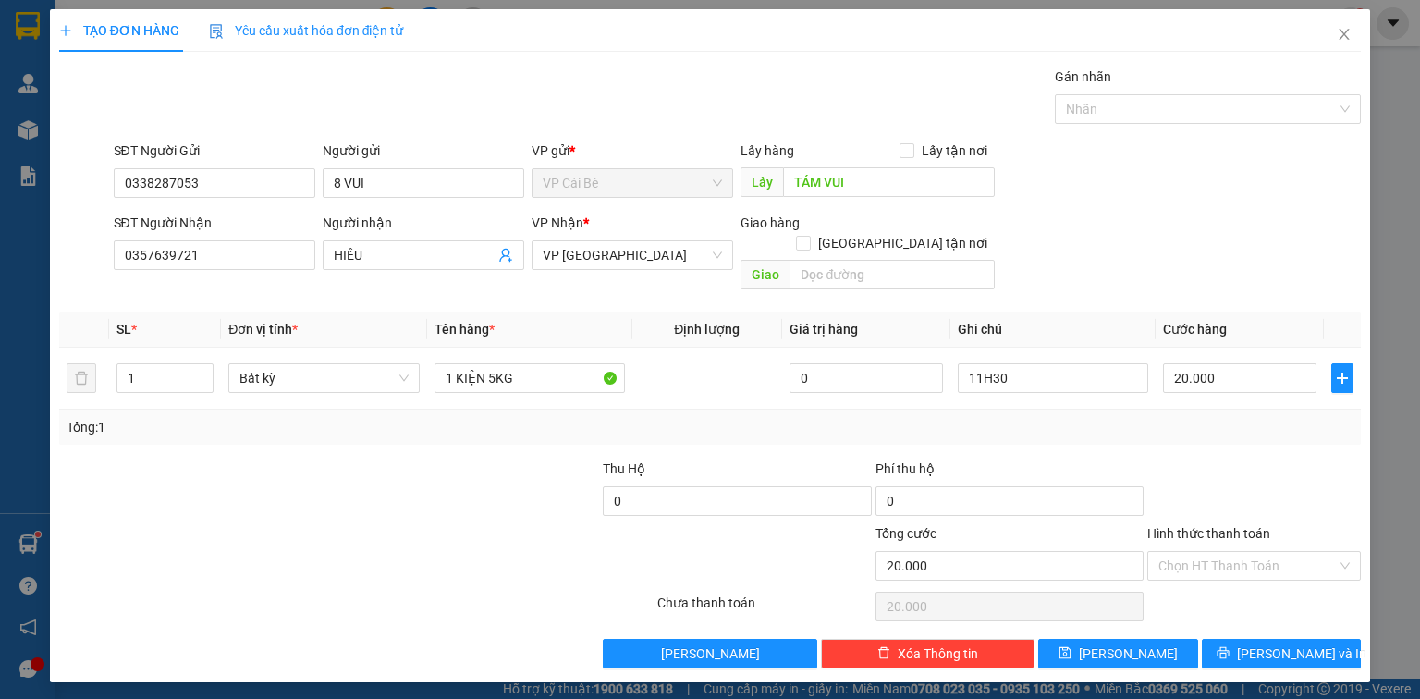
click at [1147, 227] on div "SĐT Người Nhận 0357639721 Người nhận HIẾU VP Nhận * VP [GEOGRAPHIC_DATA] Giao h…" at bounding box center [738, 255] width 1256 height 85
click at [1080, 639] on button "[PERSON_NAME]" at bounding box center [1118, 654] width 160 height 30
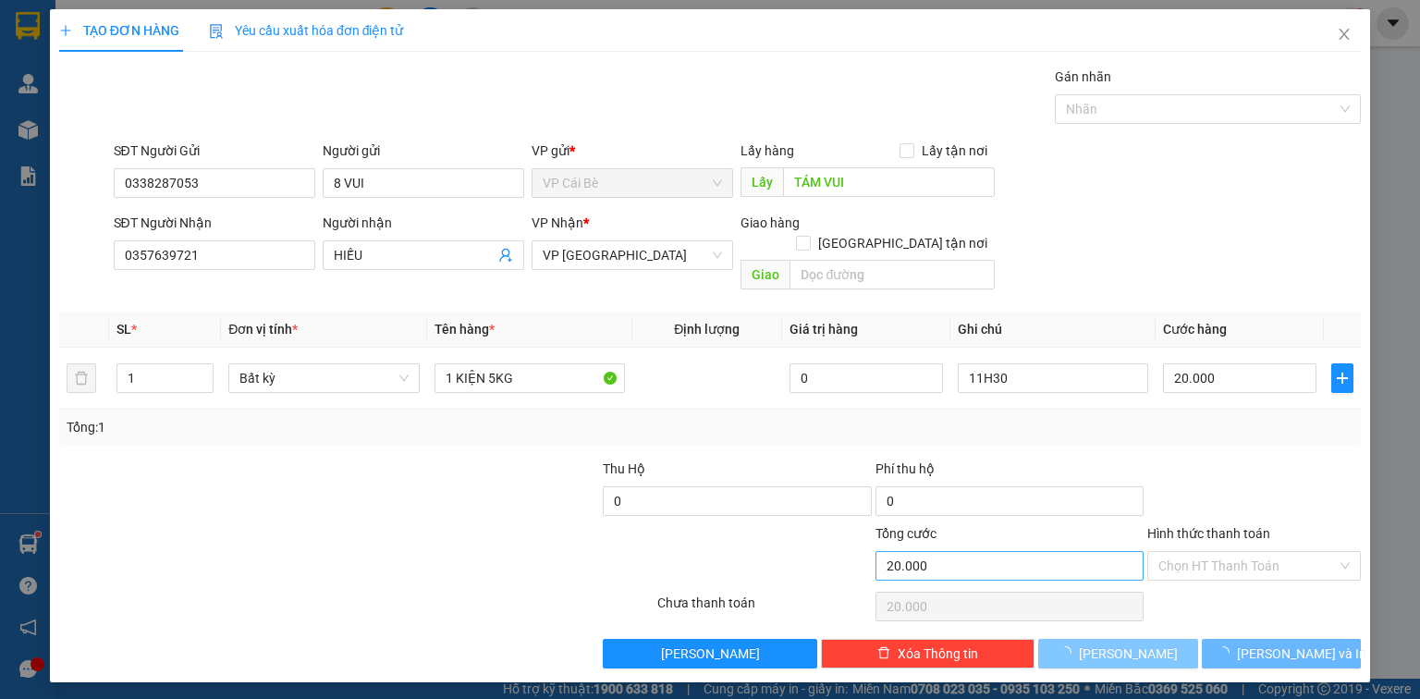
type input "0"
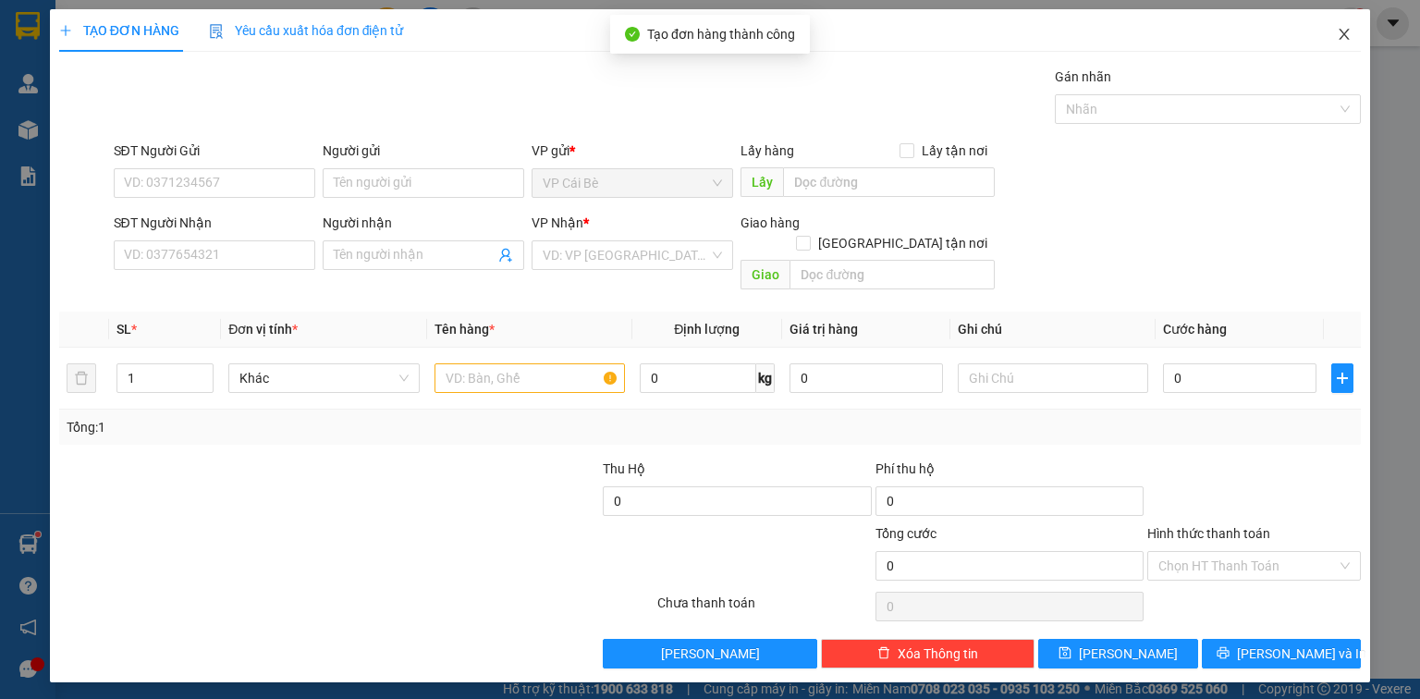
click at [1344, 31] on icon "close" at bounding box center [1344, 34] width 15 height 15
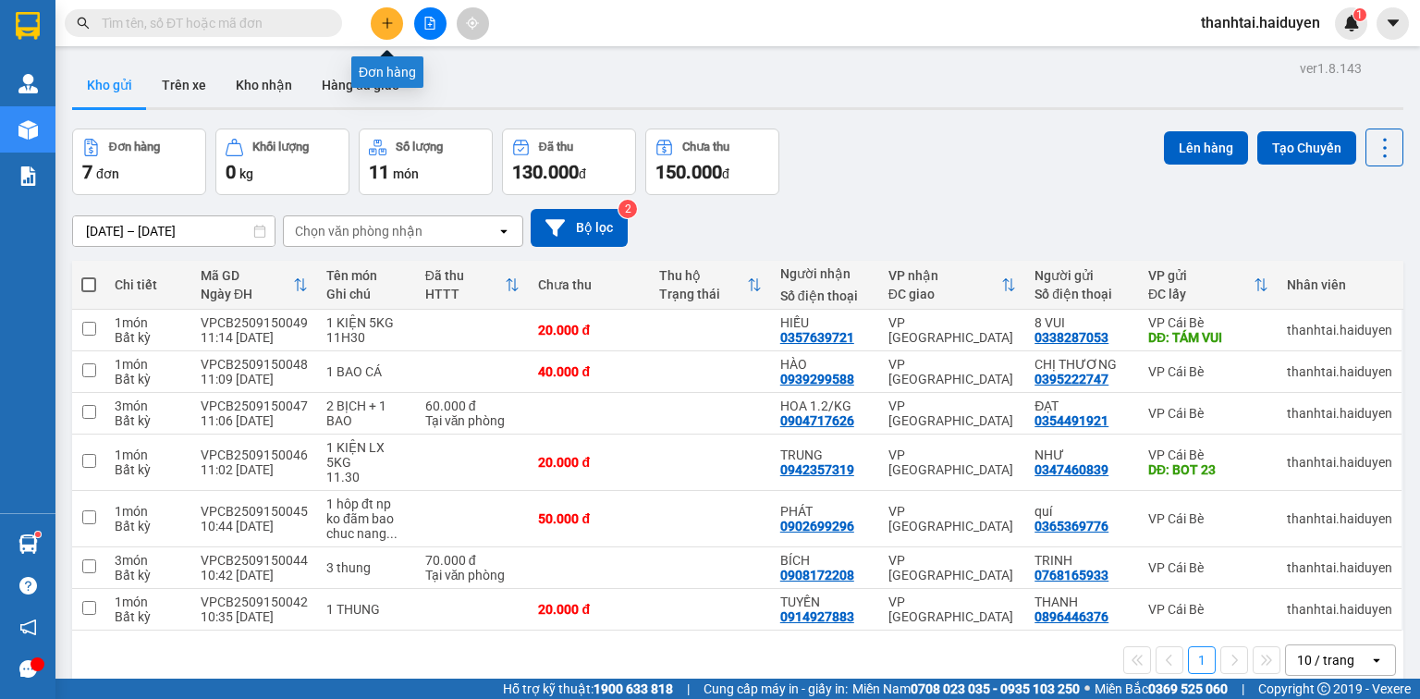
click at [384, 30] on button at bounding box center [387, 23] width 32 height 32
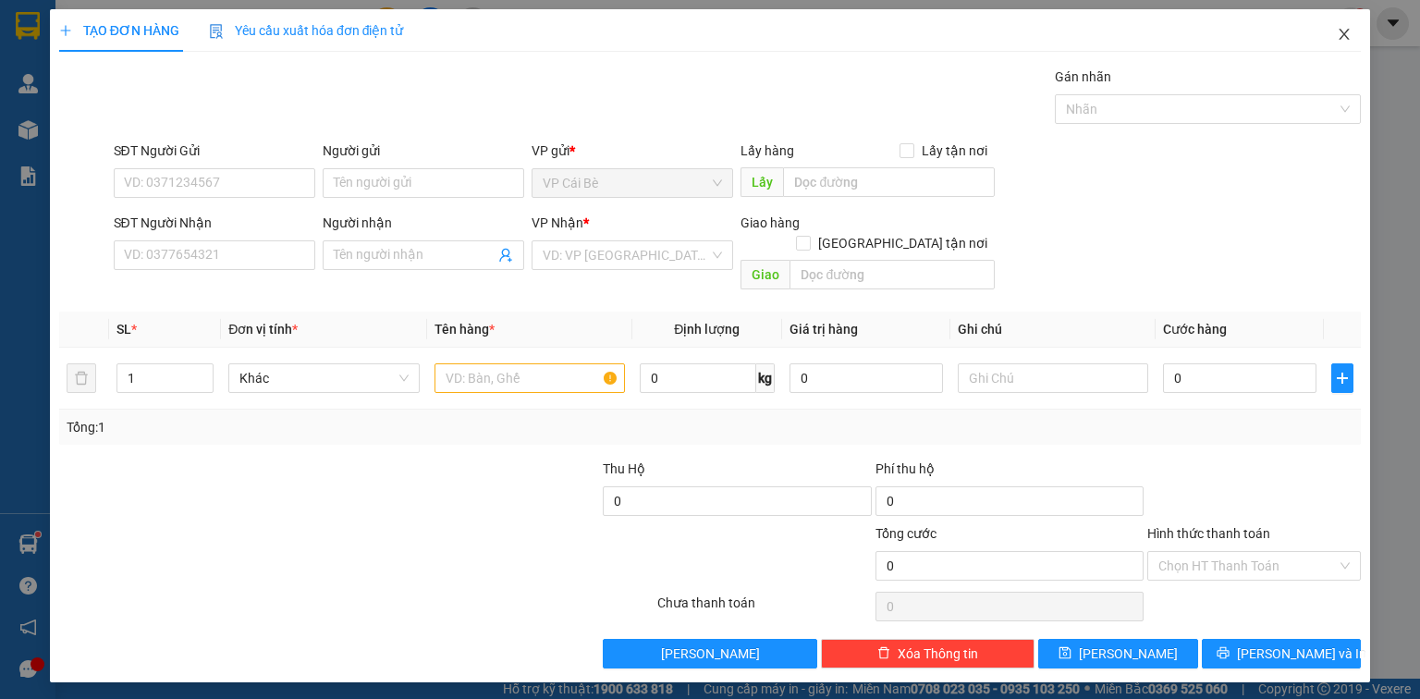
click at [1343, 39] on icon "close" at bounding box center [1344, 34] width 15 height 15
